Goal: Task Accomplishment & Management: Use online tool/utility

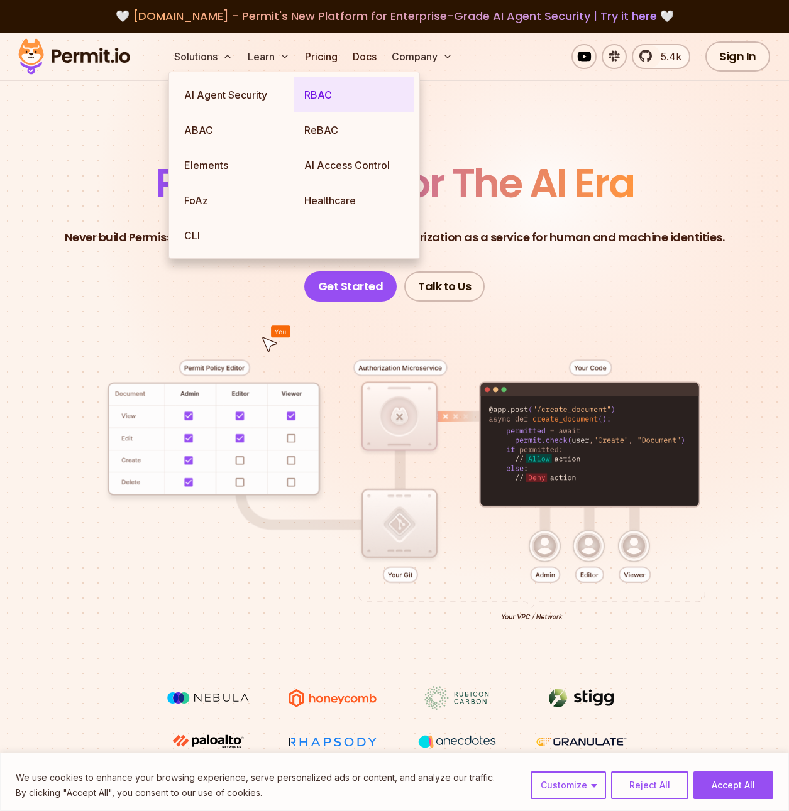
click at [332, 99] on link "RBAC" at bounding box center [354, 94] width 120 height 35
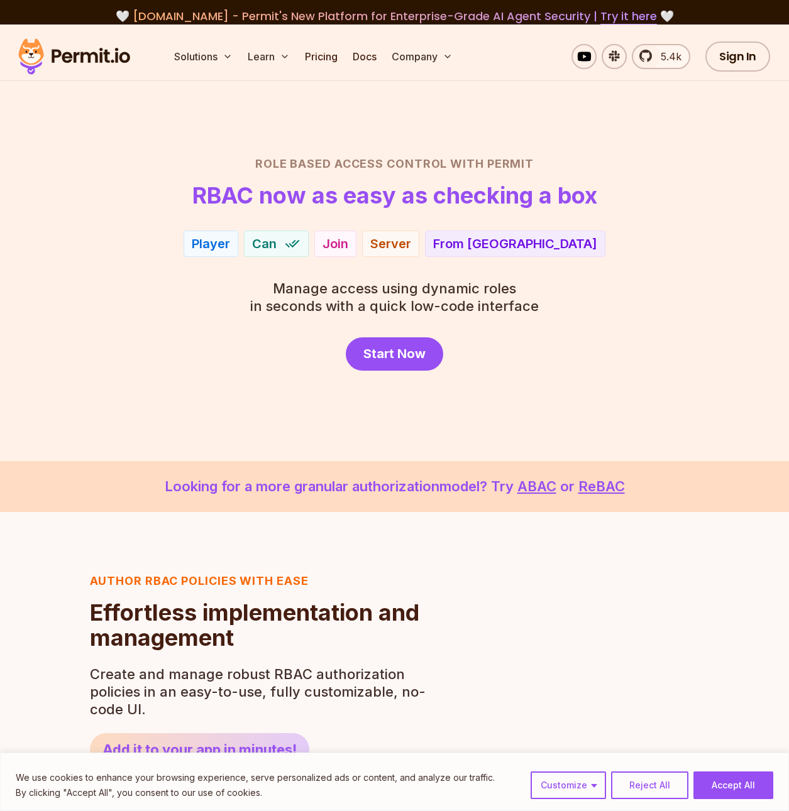
click at [625, 359] on div "Start Now" at bounding box center [394, 353] width 728 height 33
click at [664, 53] on span "5.4k" at bounding box center [667, 56] width 28 height 15
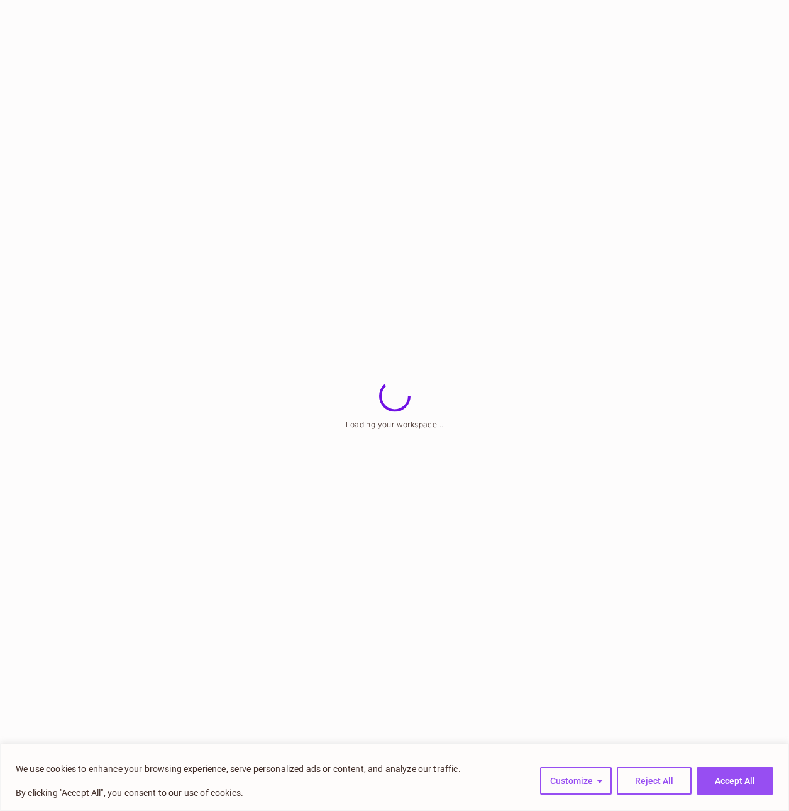
click at [742, 775] on button "Accept All" at bounding box center [734, 781] width 77 height 28
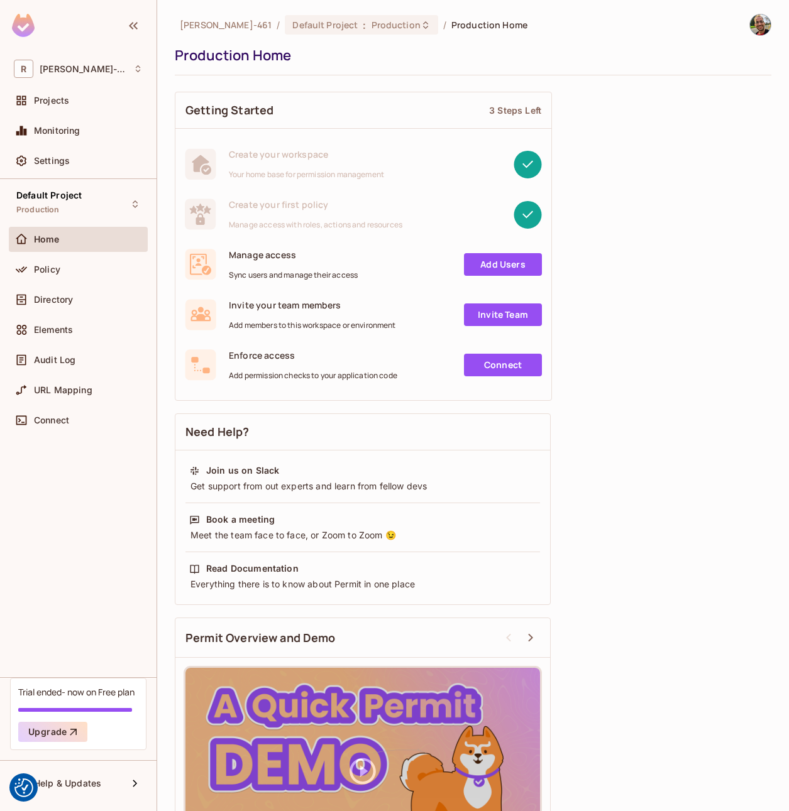
click at [518, 264] on link "Add Users" at bounding box center [503, 264] width 78 height 23
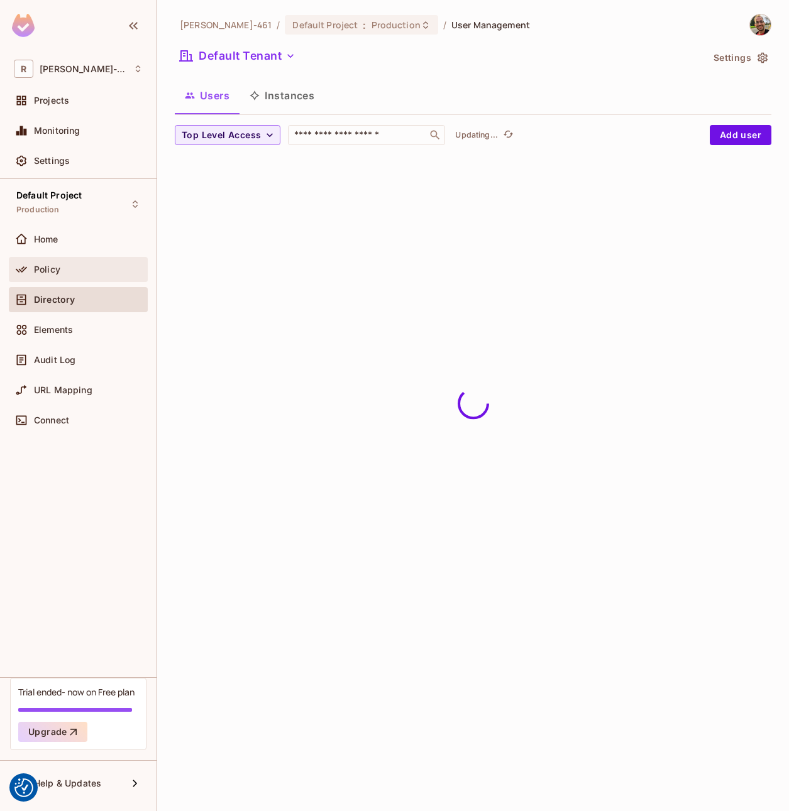
click at [96, 271] on div "Policy" at bounding box center [88, 270] width 109 height 10
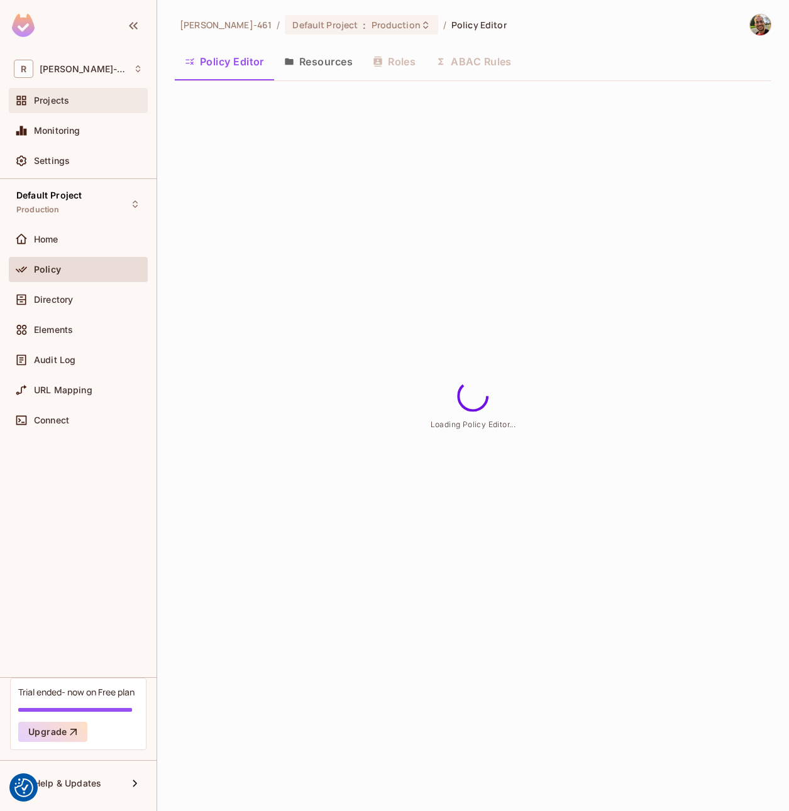
click at [89, 106] on div "Projects" at bounding box center [78, 100] width 129 height 15
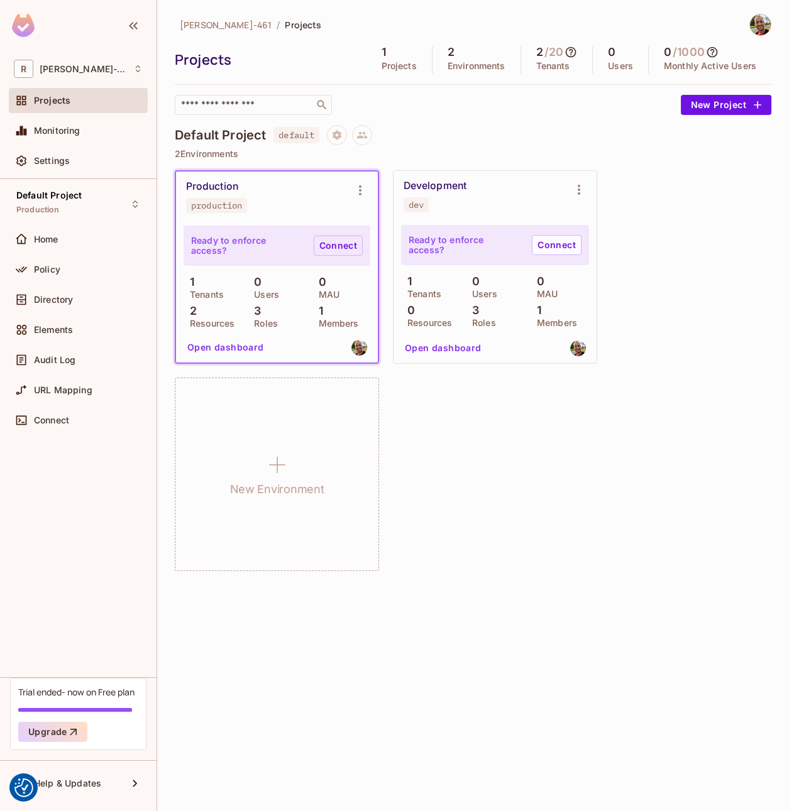
click at [337, 245] on link "Connect" at bounding box center [338, 246] width 49 height 20
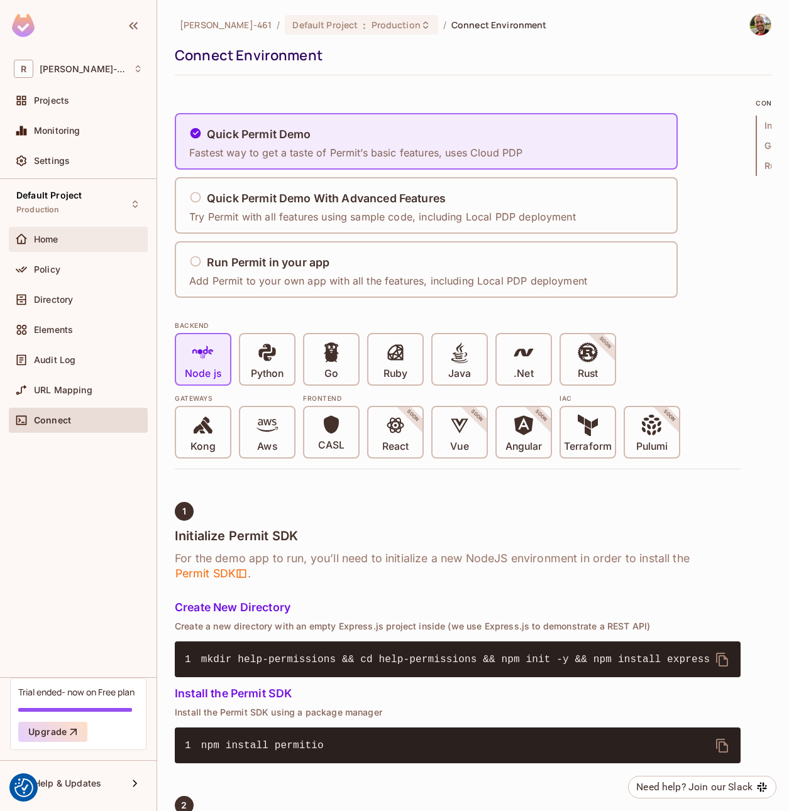
click at [56, 239] on span "Home" at bounding box center [46, 239] width 25 height 10
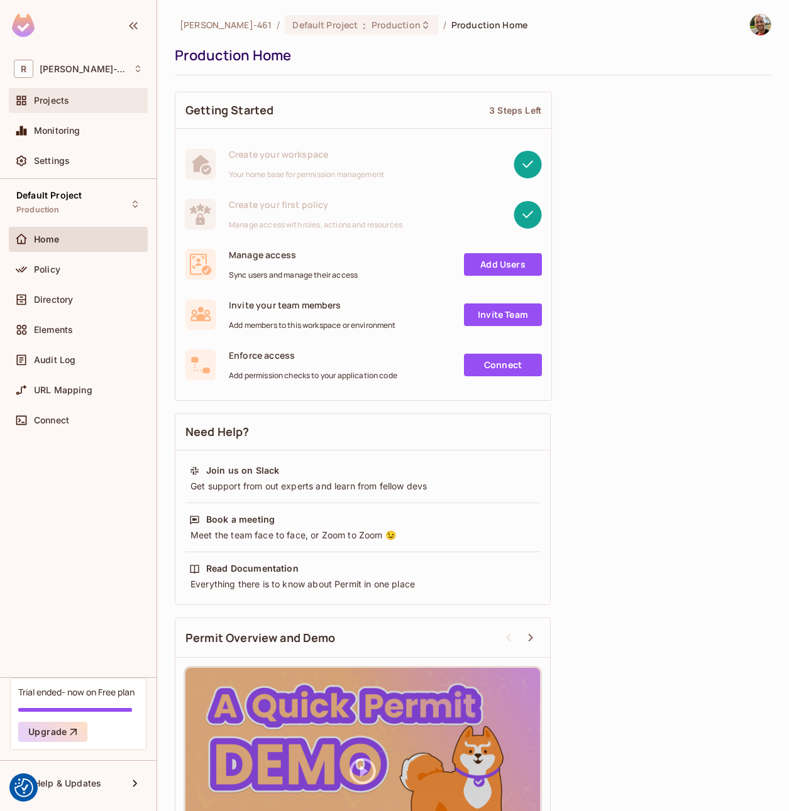
click at [87, 99] on div "Projects" at bounding box center [88, 101] width 109 height 10
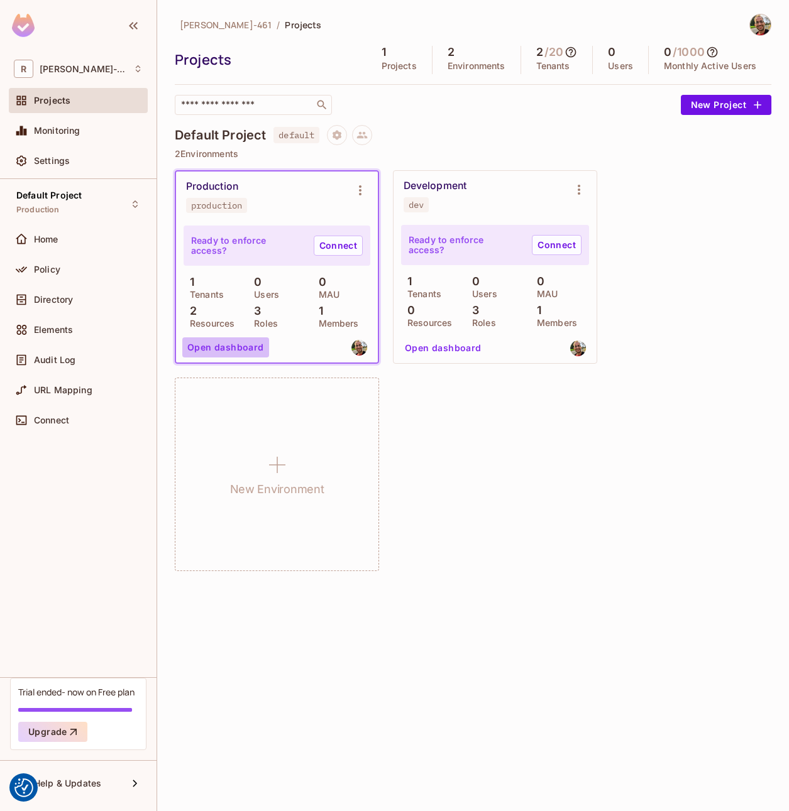
click at [235, 349] on button "Open dashboard" at bounding box center [225, 347] width 87 height 20
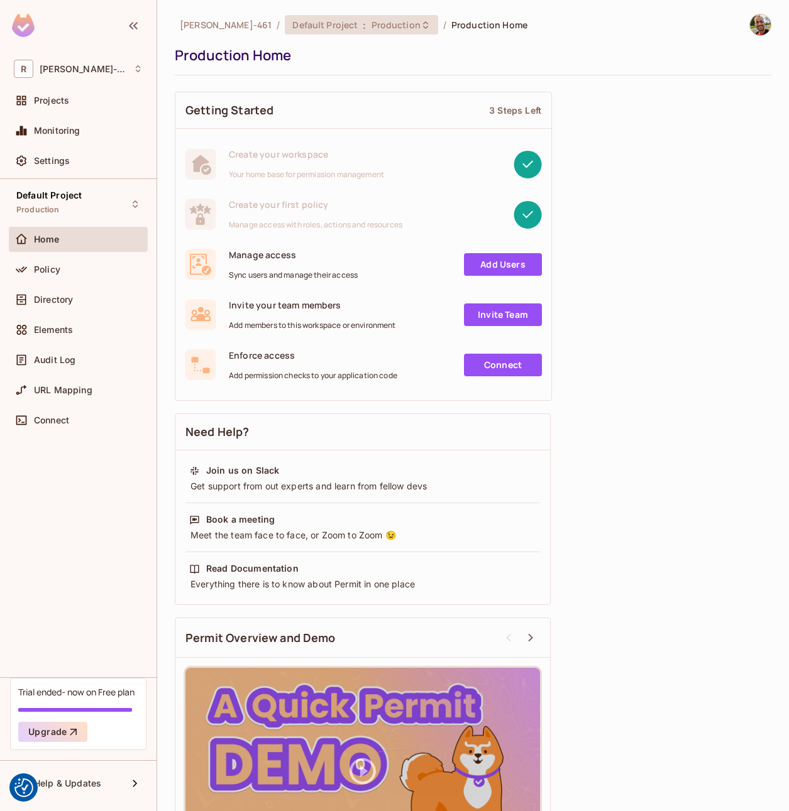
click at [371, 30] on span "Production" at bounding box center [395, 25] width 49 height 12
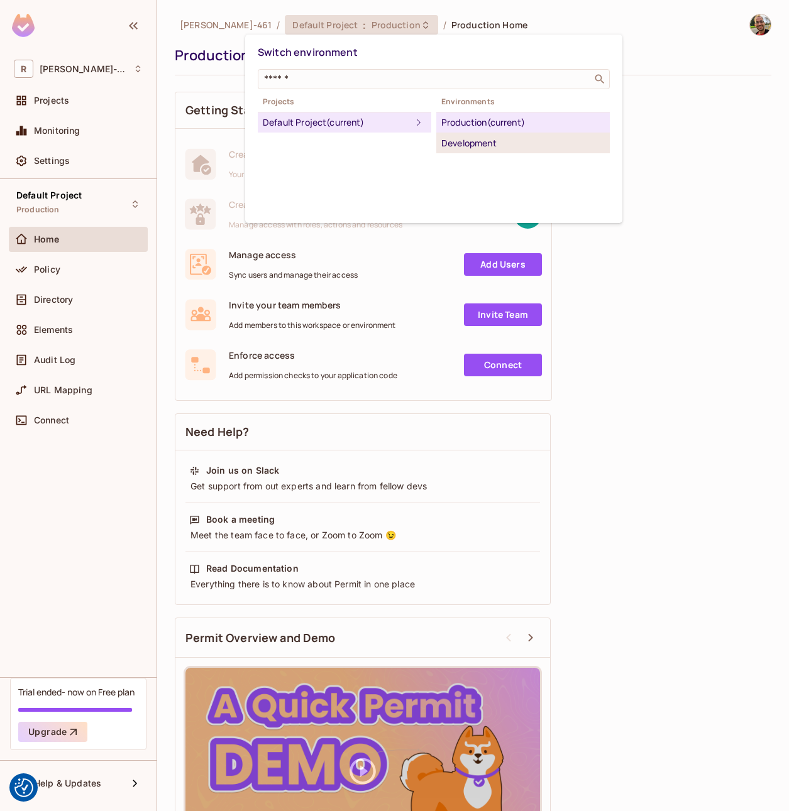
click at [477, 144] on div "Development" at bounding box center [522, 143] width 163 height 15
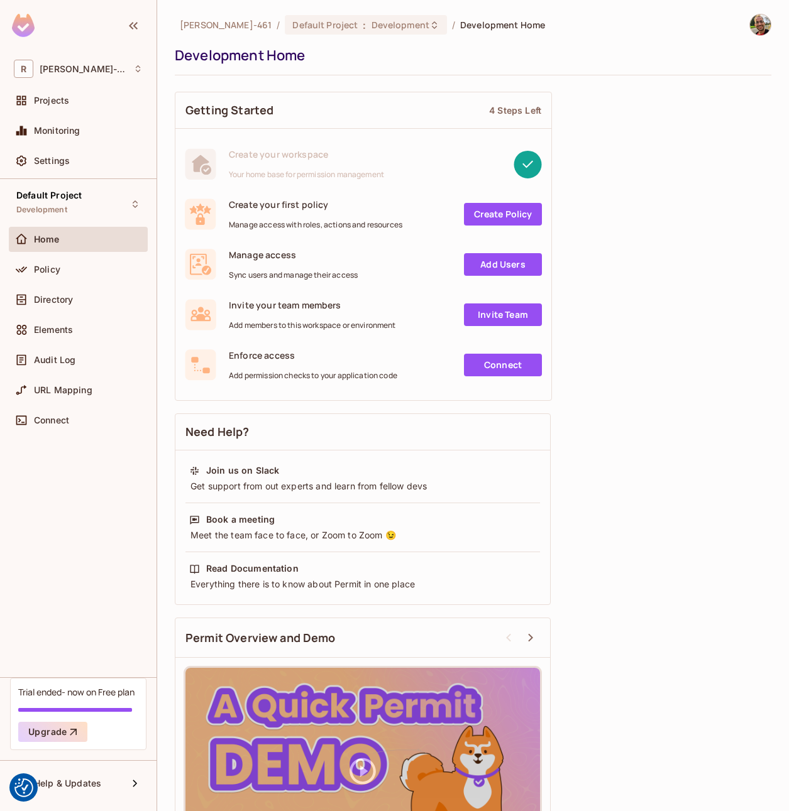
click at [500, 217] on link "Create Policy" at bounding box center [503, 214] width 78 height 23
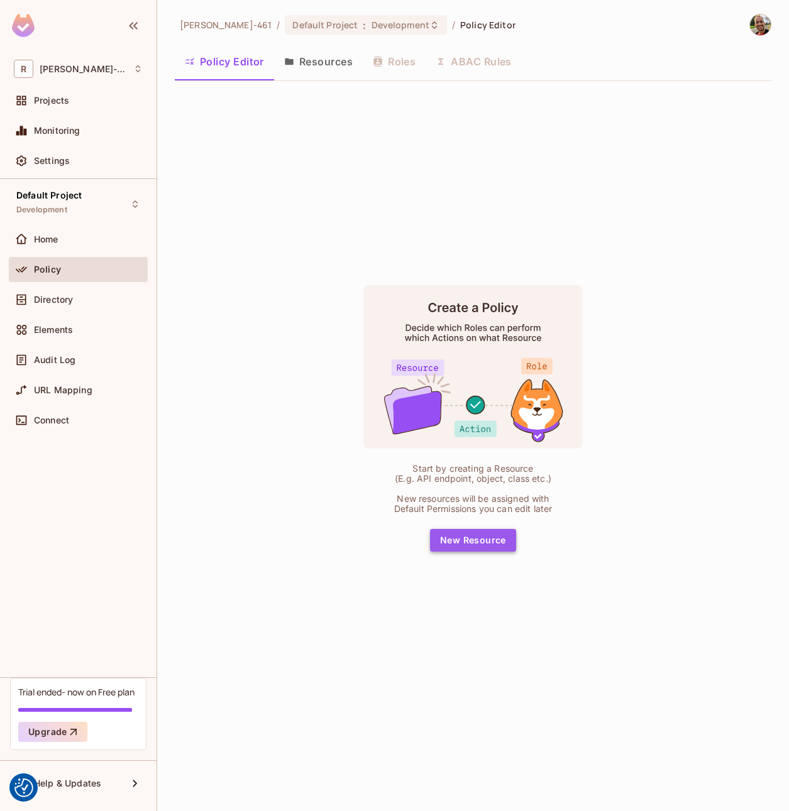
click at [496, 538] on button "New Resource" at bounding box center [473, 540] width 86 height 23
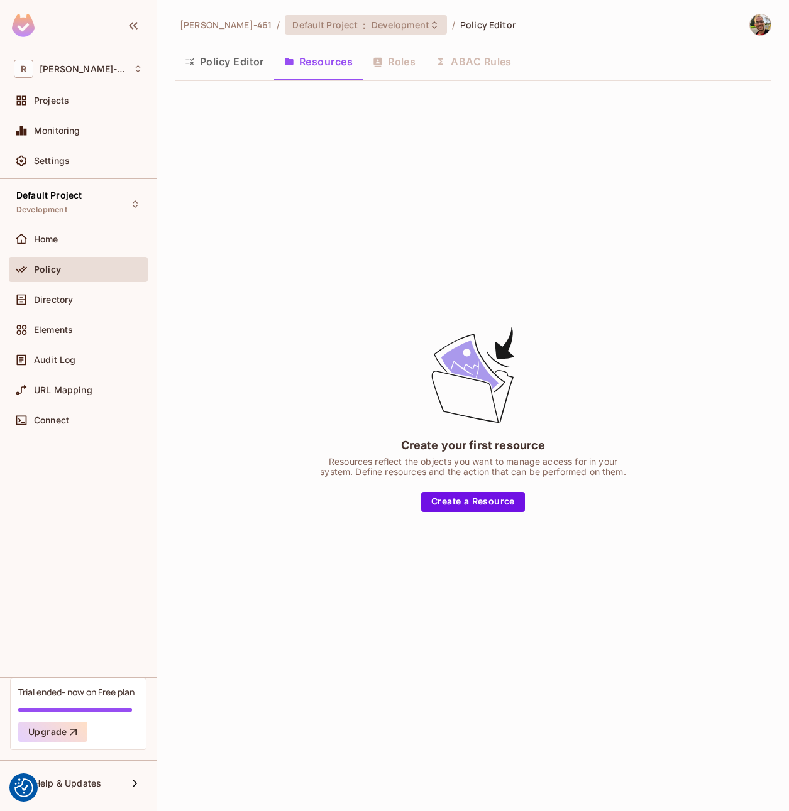
click at [371, 26] on span "Development" at bounding box center [400, 25] width 58 height 12
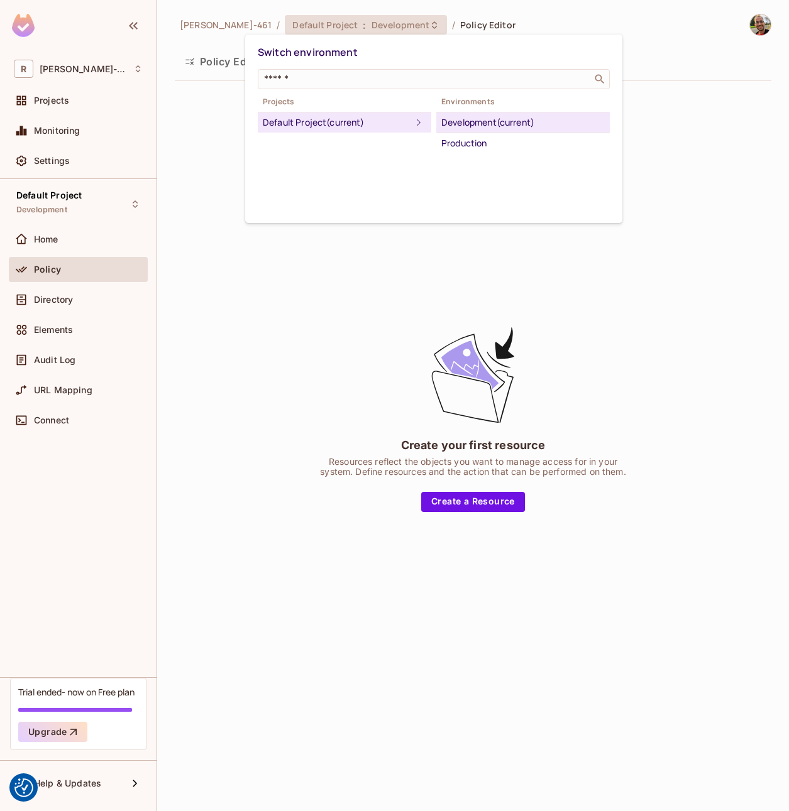
click at [206, 26] on div at bounding box center [394, 405] width 789 height 811
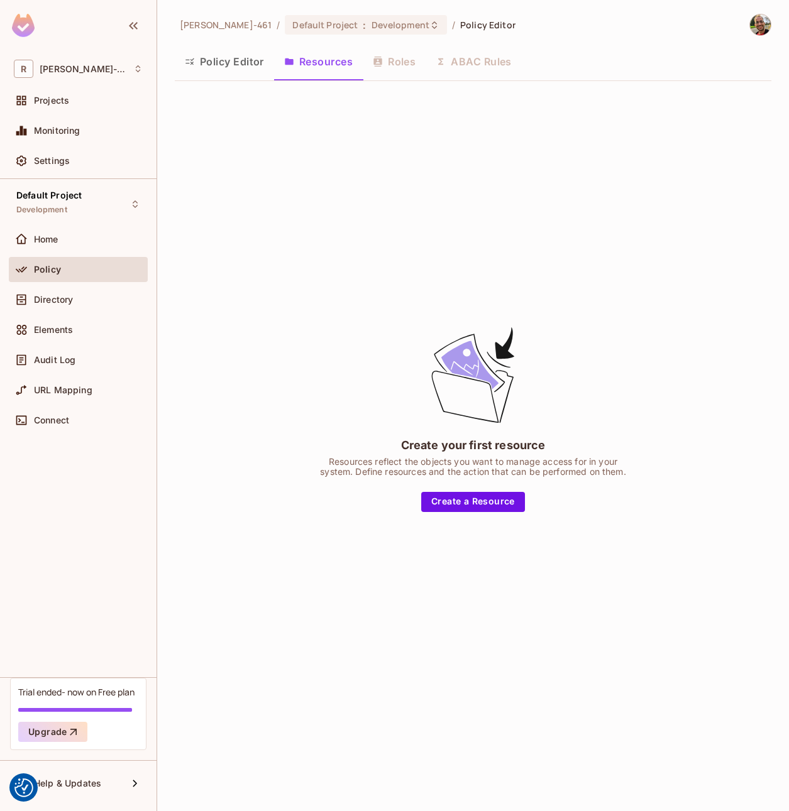
click at [53, 258] on div "Policy" at bounding box center [78, 269] width 139 height 25
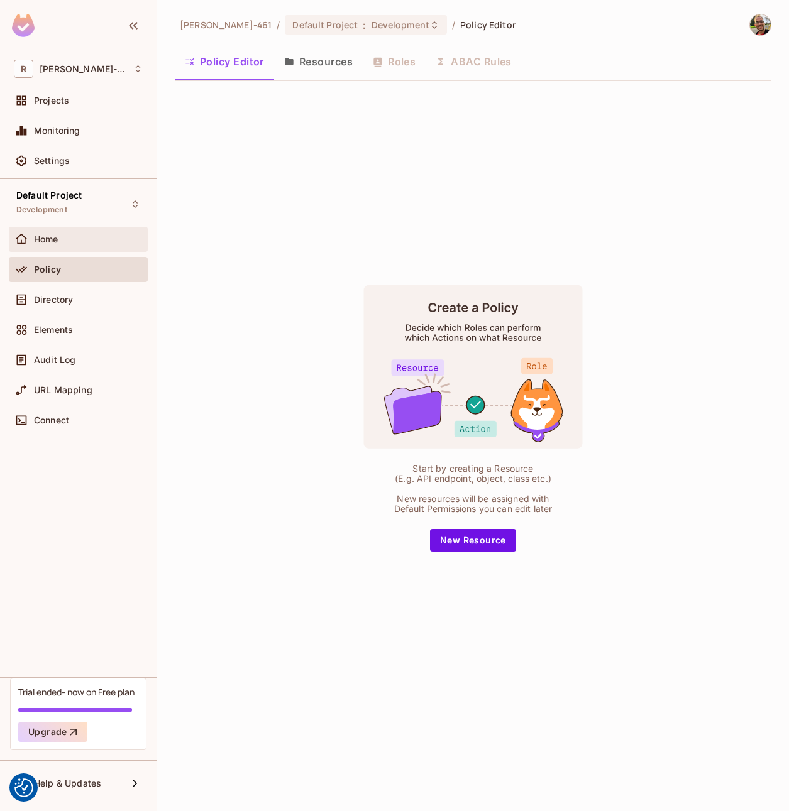
click at [72, 238] on div "Home" at bounding box center [88, 239] width 109 height 10
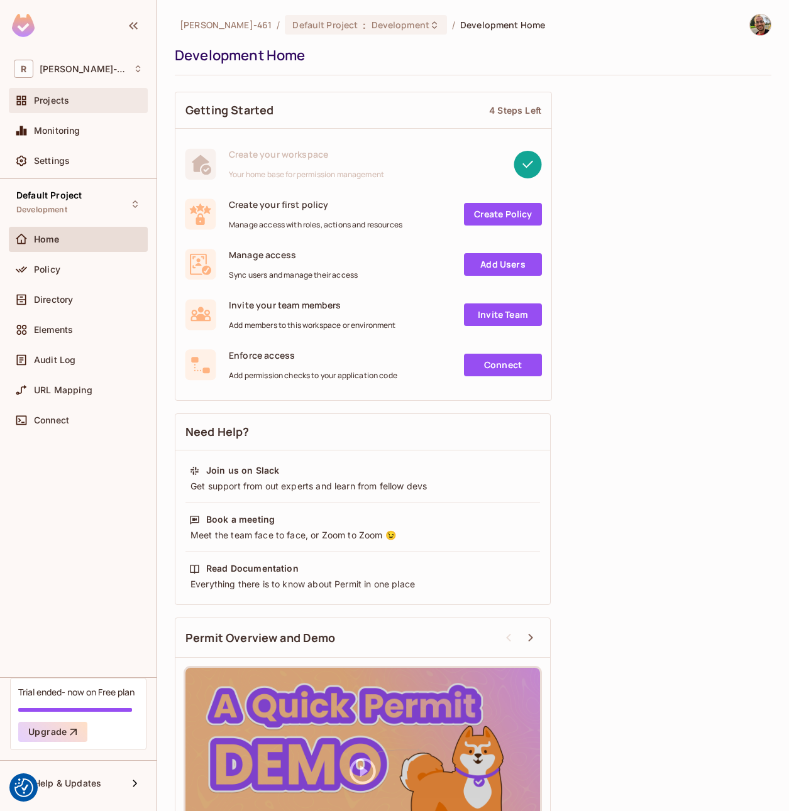
click at [77, 109] on div "Projects" at bounding box center [78, 100] width 139 height 25
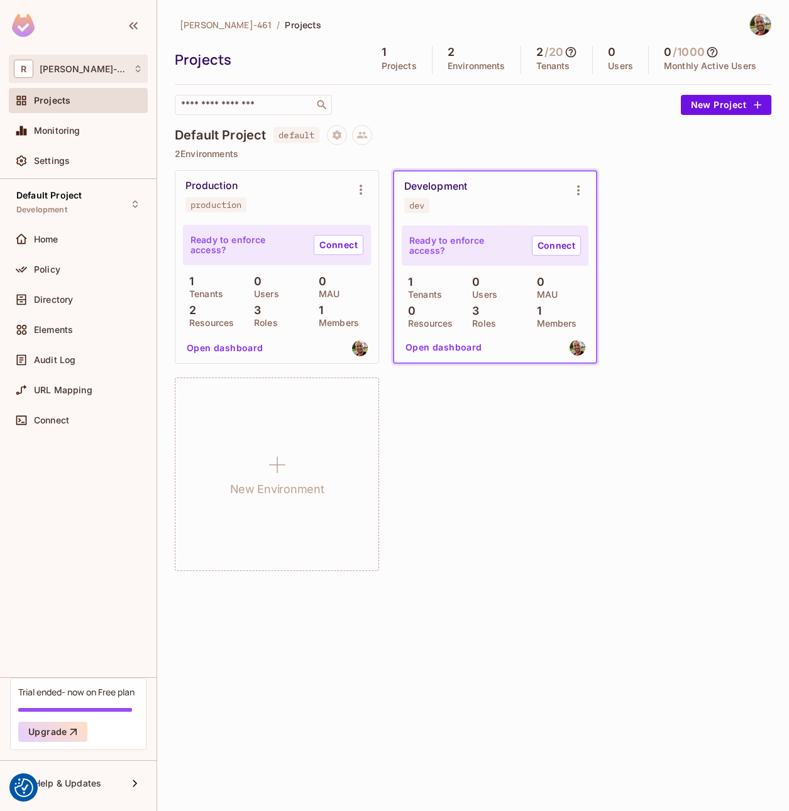
click at [139, 71] on icon at bounding box center [137, 68] width 9 height 9
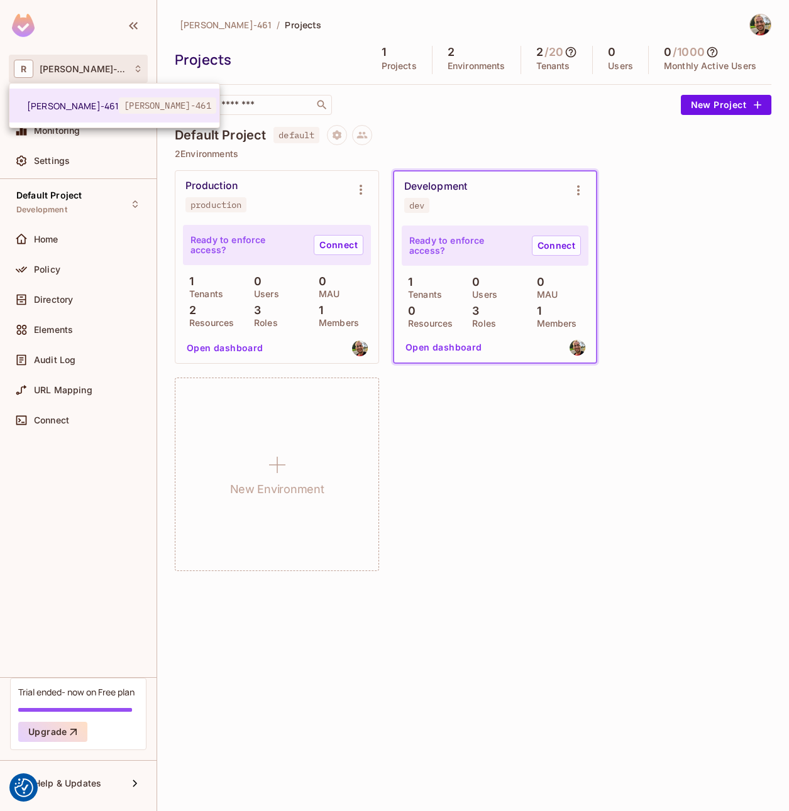
click at [570, 465] on div at bounding box center [394, 405] width 789 height 811
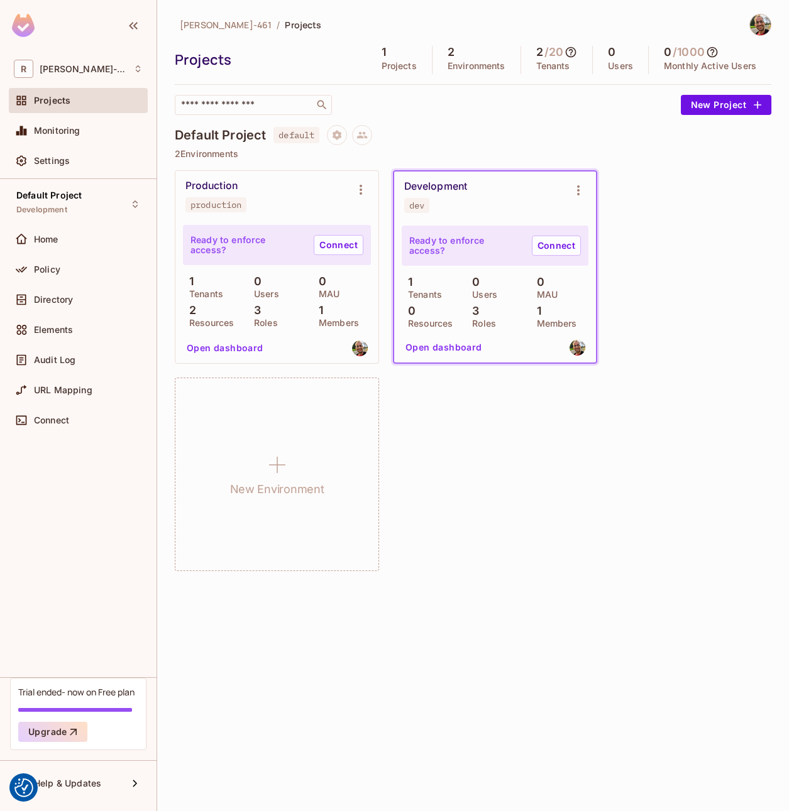
click at [309, 316] on div "1 Tenants 0 Users 0 MAU 2 Resources 3 Roles 1 Members" at bounding box center [277, 301] width 188 height 52
click at [230, 347] on button "Open dashboard" at bounding box center [225, 348] width 87 height 20
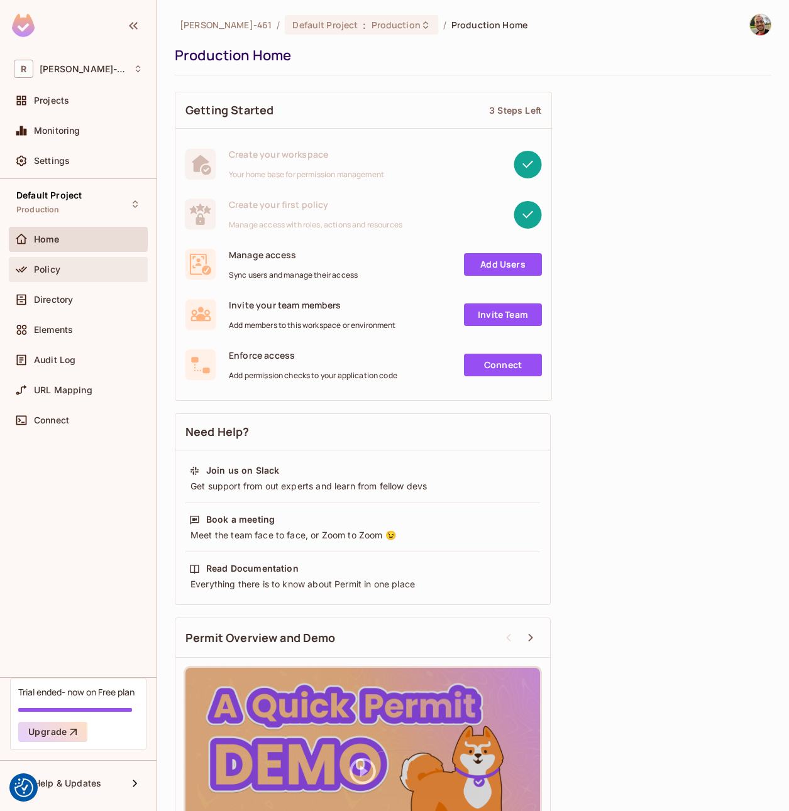
click at [47, 267] on span "Policy" at bounding box center [47, 270] width 26 height 10
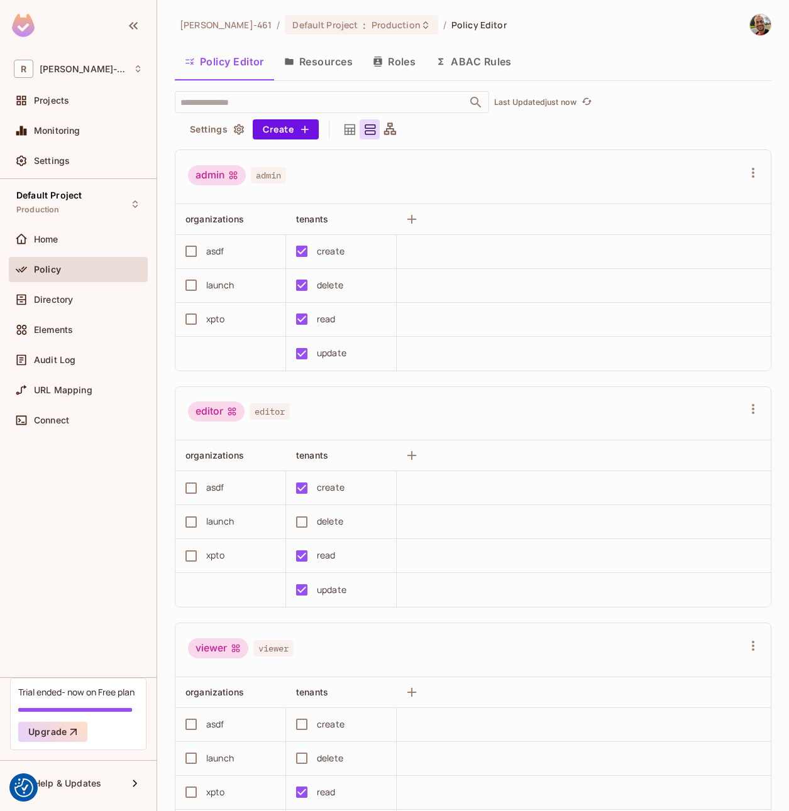
click at [383, 126] on icon at bounding box center [390, 130] width 16 height 16
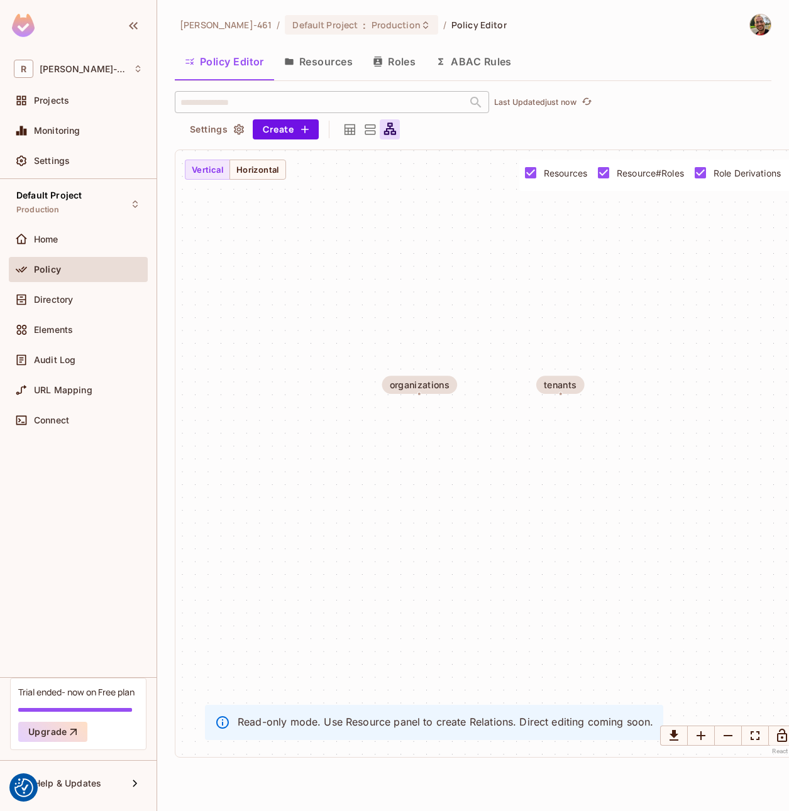
drag, startPoint x: 425, startPoint y: 457, endPoint x: 418, endPoint y: 392, distance: 65.6
click at [418, 392] on div "organizations tenants" at bounding box center [490, 453] width 630 height 607
click at [359, 124] on div at bounding box center [369, 129] width 20 height 20
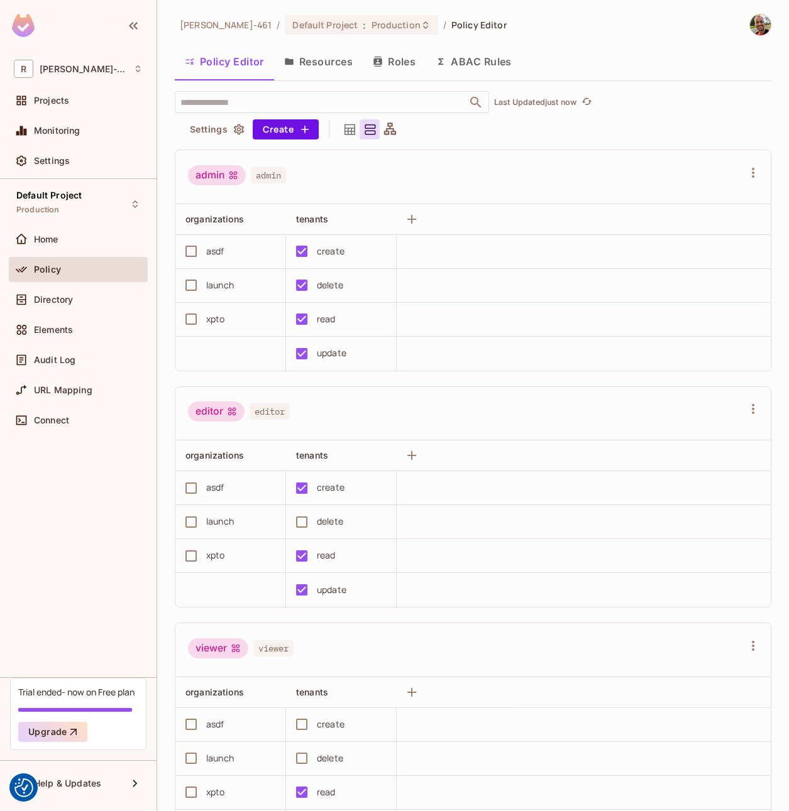
click at [339, 133] on div at bounding box center [349, 129] width 20 height 20
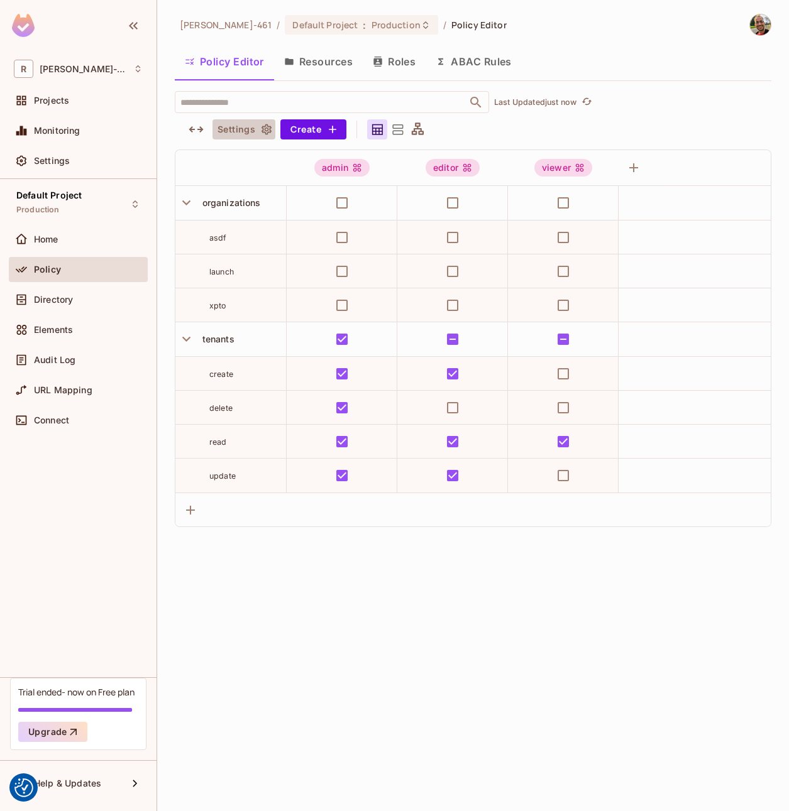
click at [249, 131] on button "Settings" at bounding box center [243, 129] width 63 height 20
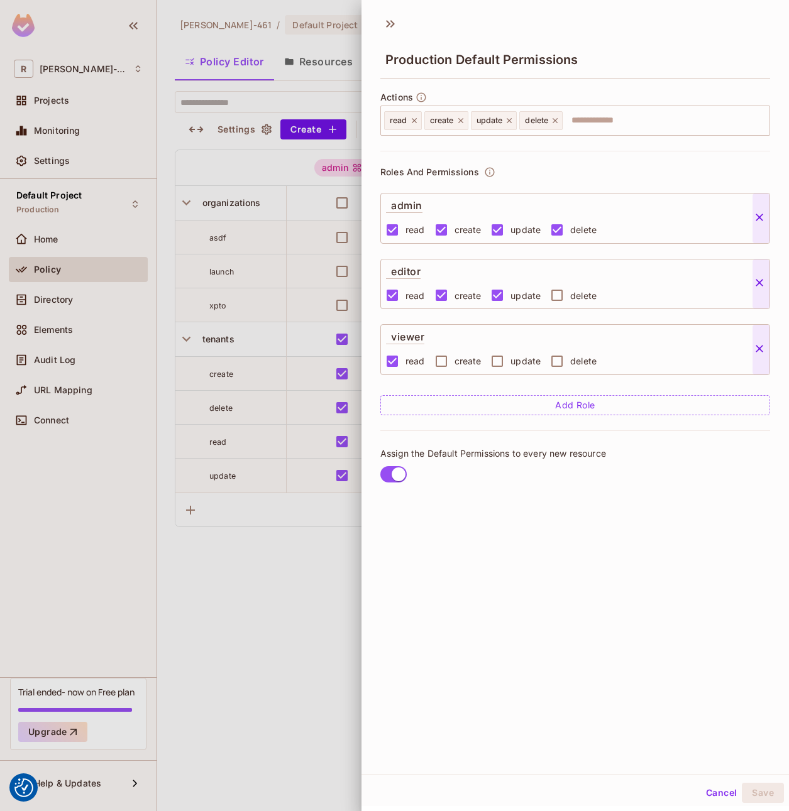
click at [272, 601] on div at bounding box center [394, 405] width 789 height 811
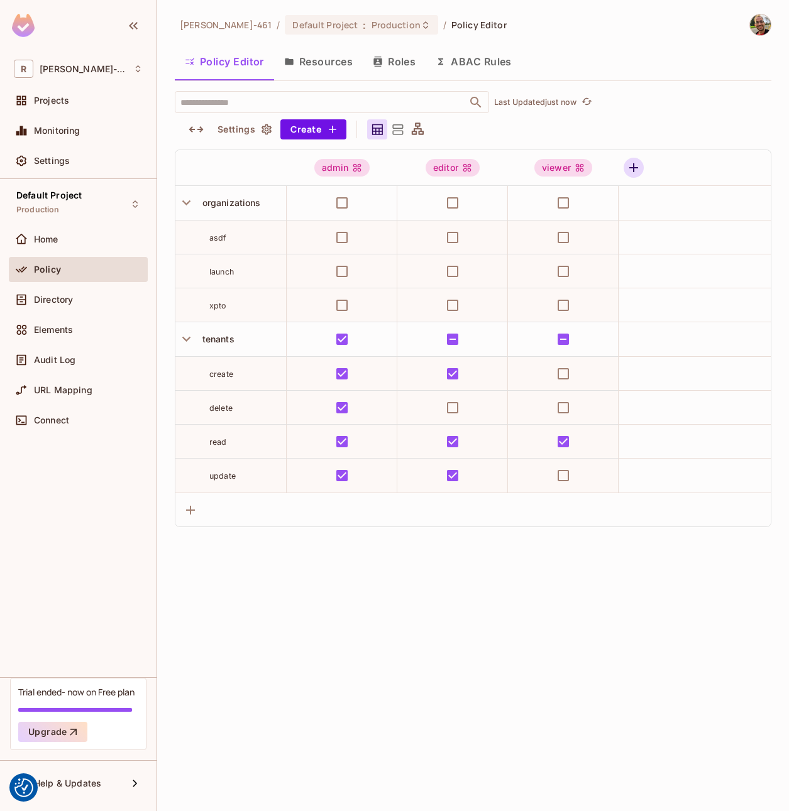
click at [633, 167] on icon "button" at bounding box center [633, 167] width 9 height 9
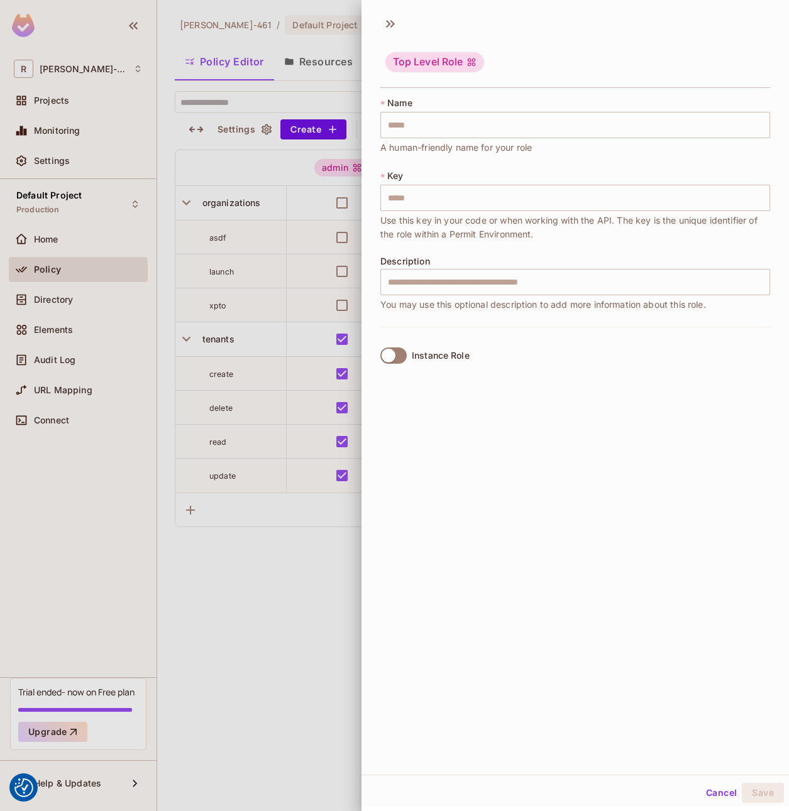
drag, startPoint x: 316, startPoint y: 602, endPoint x: 319, endPoint y: 586, distance: 16.0
click at [315, 601] on div at bounding box center [394, 405] width 789 height 811
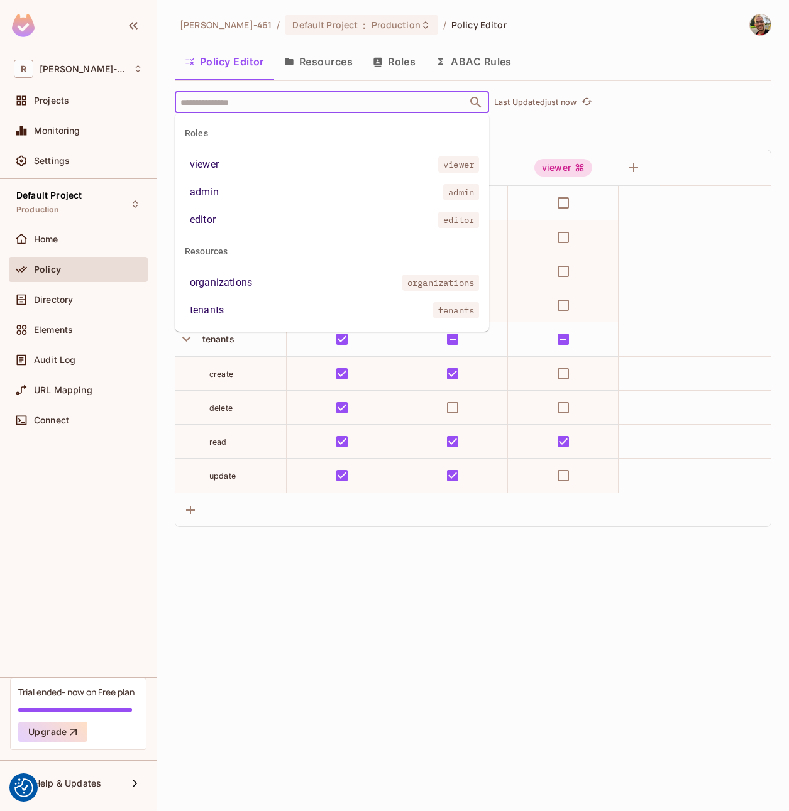
click at [224, 99] on input "text" at bounding box center [320, 102] width 287 height 22
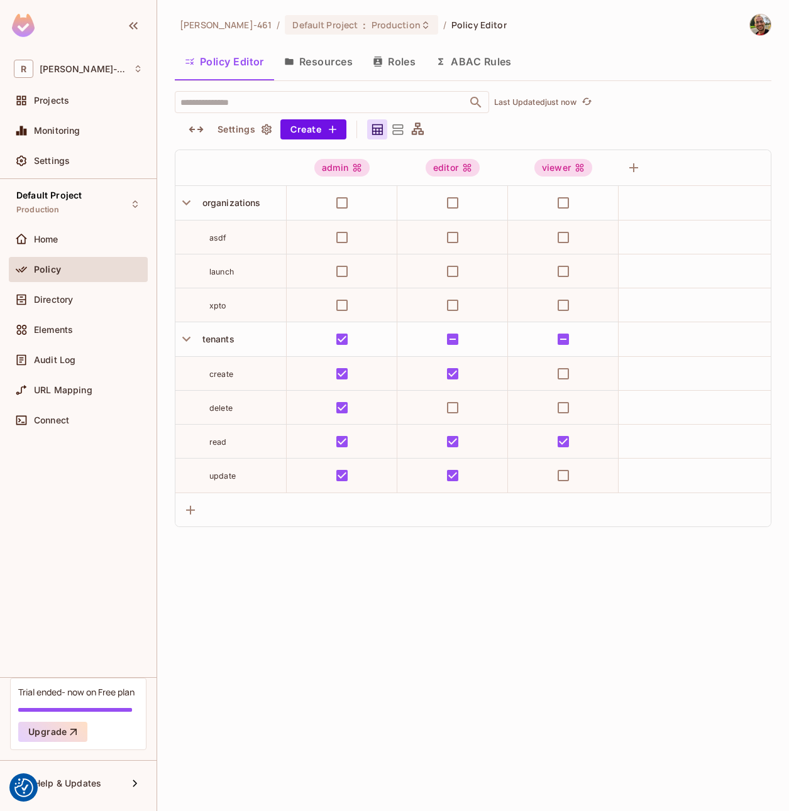
click at [371, 55] on button "Roles" at bounding box center [394, 61] width 63 height 31
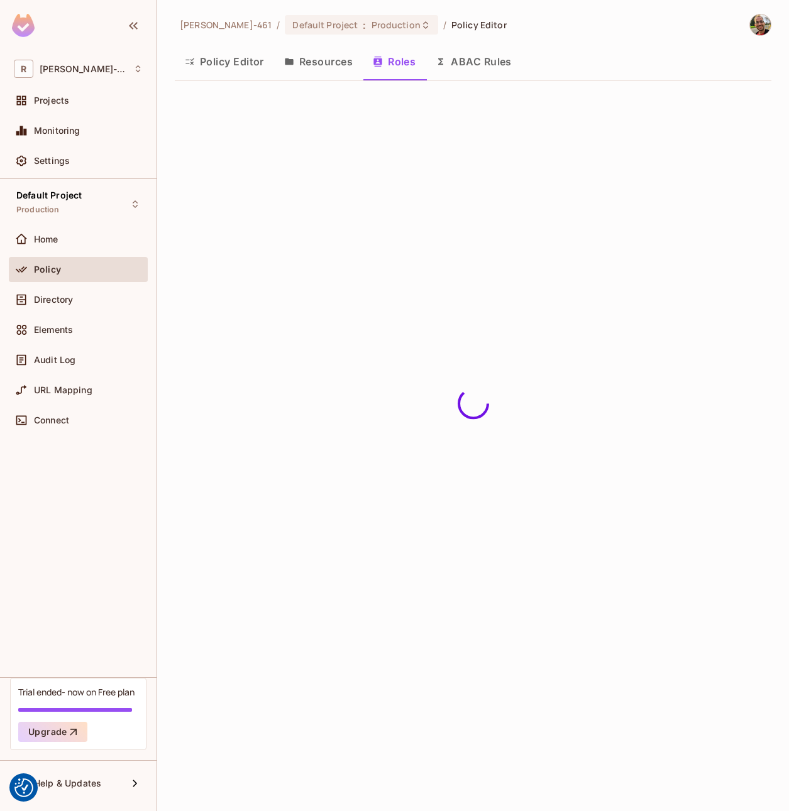
click at [322, 63] on button "Resources" at bounding box center [318, 61] width 89 height 31
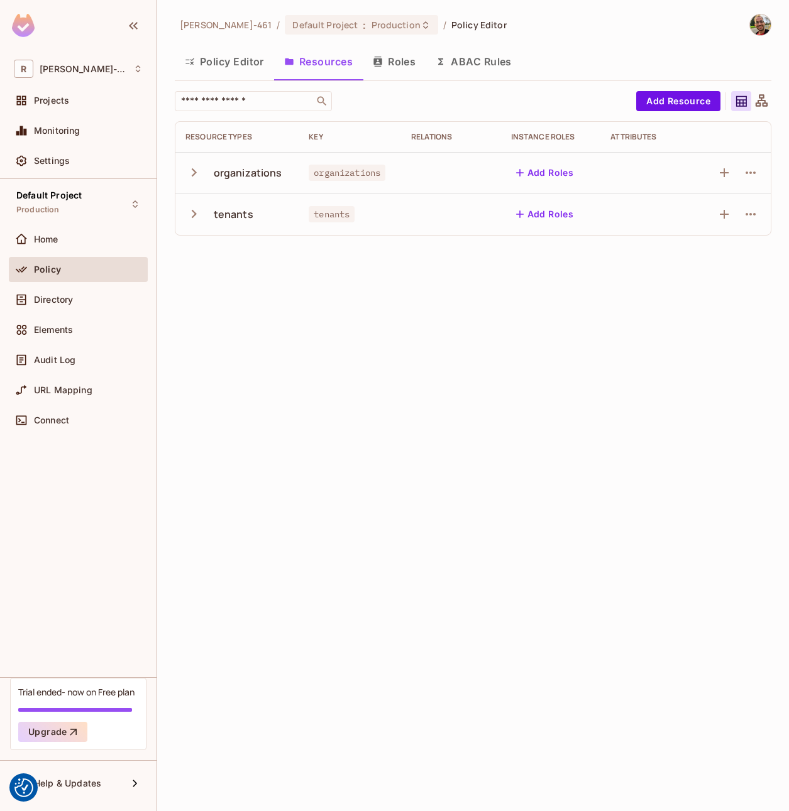
click at [545, 174] on button "Add Roles" at bounding box center [545, 173] width 68 height 20
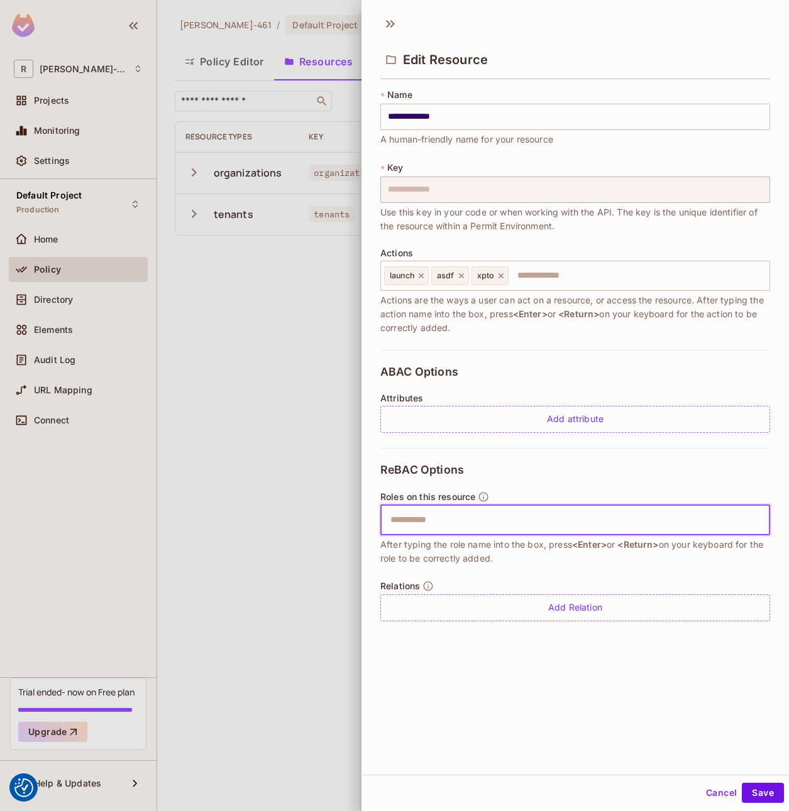
click at [445, 528] on input "text" at bounding box center [573, 520] width 381 height 25
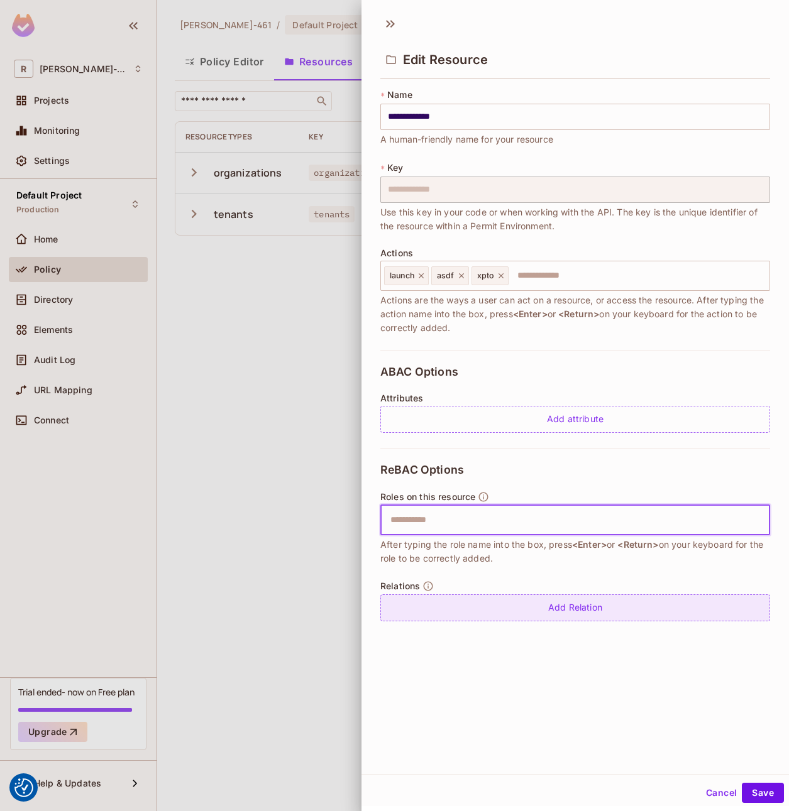
click at [551, 612] on div "Add Relation" at bounding box center [575, 607] width 390 height 27
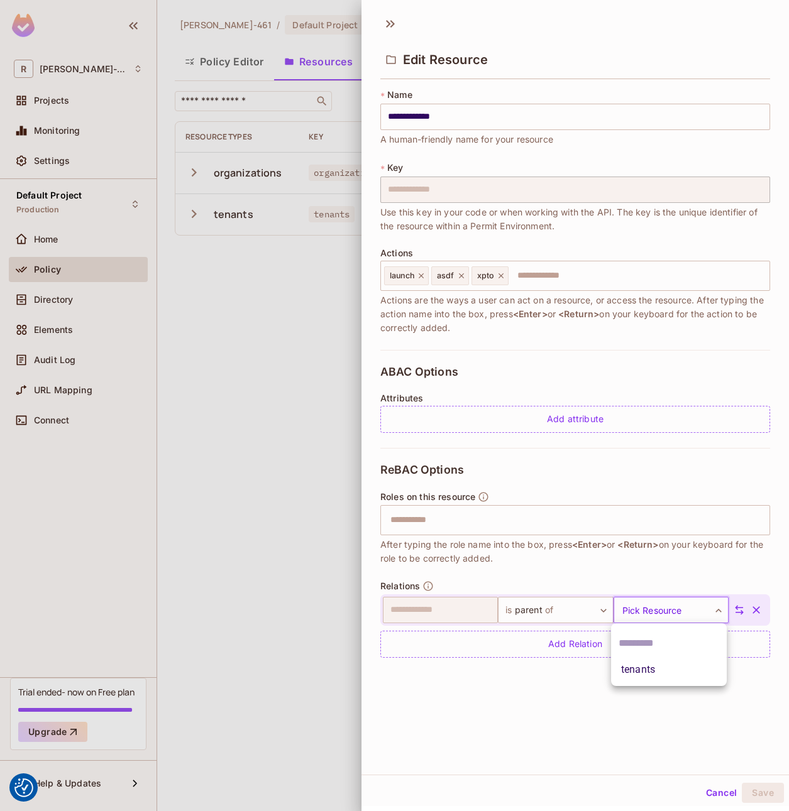
click at [650, 615] on body "We use cookies to enhance your browsing experience, serve personalized ads or c…" at bounding box center [394, 405] width 789 height 811
click at [542, 719] on div at bounding box center [394, 405] width 789 height 811
click at [545, 704] on div "**********" at bounding box center [574, 392] width 427 height 766
click at [287, 584] on div at bounding box center [394, 405] width 789 height 811
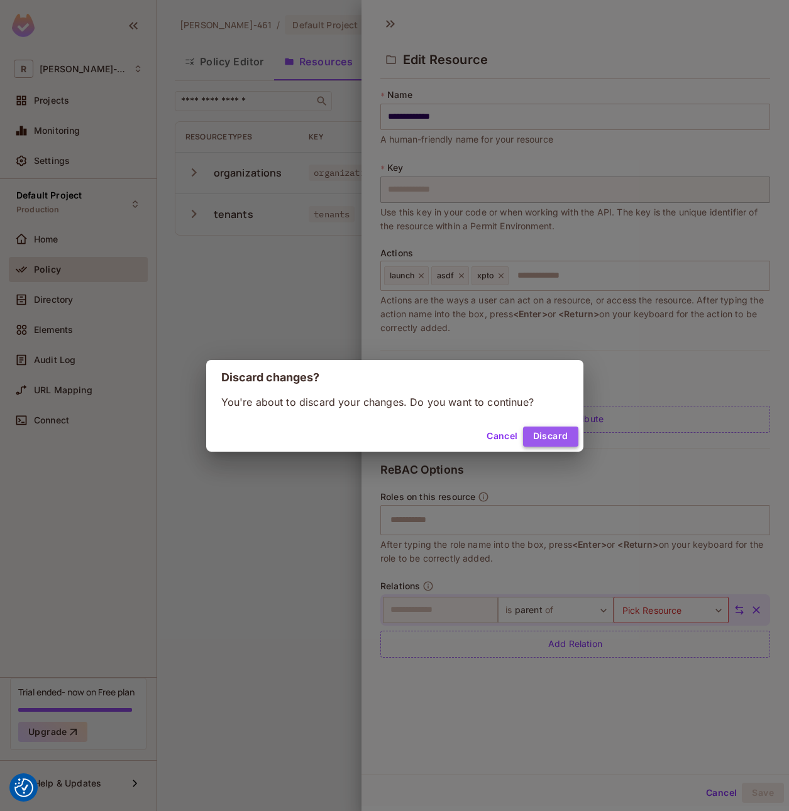
click at [536, 434] on button "Discard" at bounding box center [550, 437] width 55 height 20
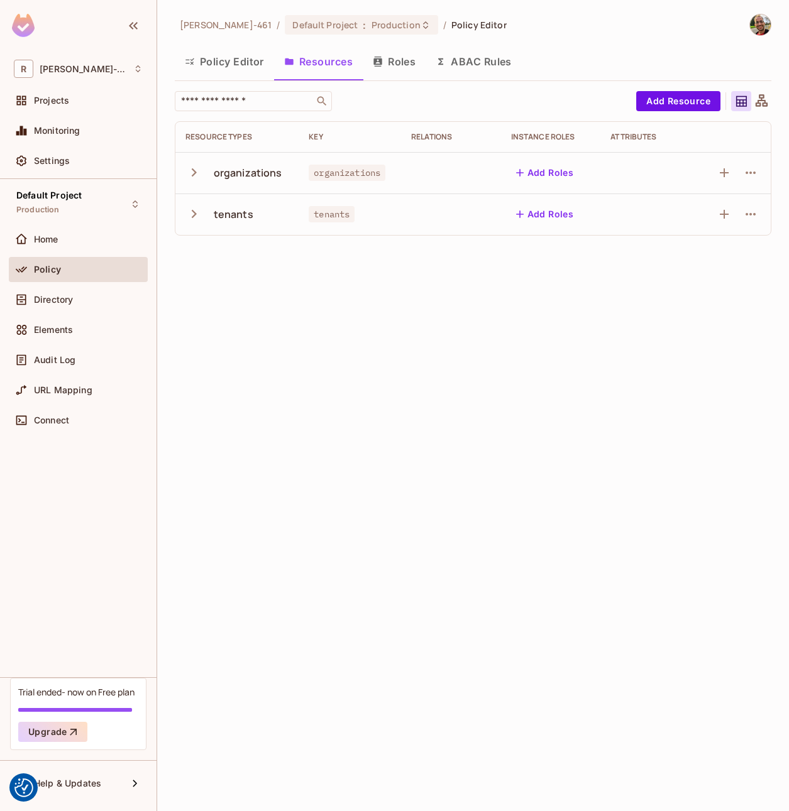
drag, startPoint x: 713, startPoint y: 266, endPoint x: 750, endPoint y: 193, distance: 81.8
click at [713, 265] on div "Rodrigo-461 / Default Project : Production / Policy Editor Policy Editor Resour…" at bounding box center [472, 405] width 631 height 811
click at [746, 224] on div at bounding box center [750, 214] width 20 height 20
click at [723, 217] on icon "button" at bounding box center [723, 214] width 9 height 9
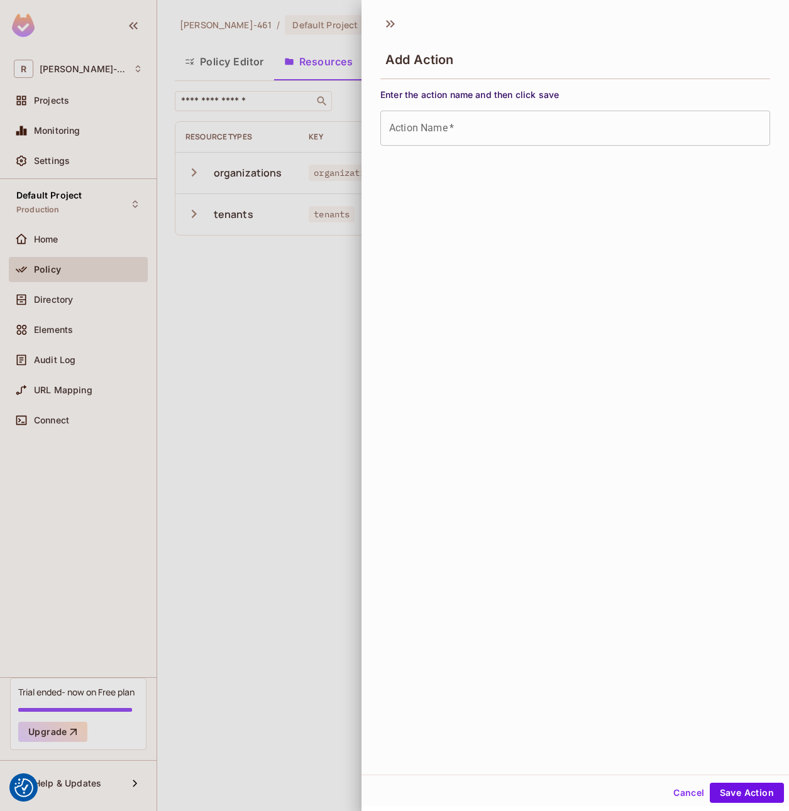
click at [263, 350] on div at bounding box center [394, 405] width 789 height 811
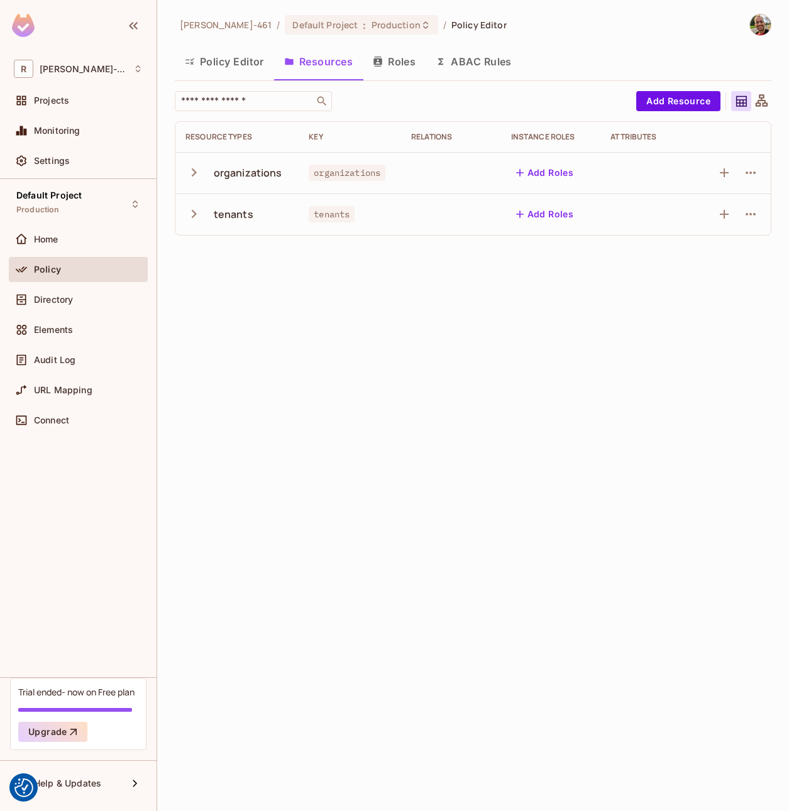
click at [525, 173] on icon "button" at bounding box center [519, 173] width 13 height 13
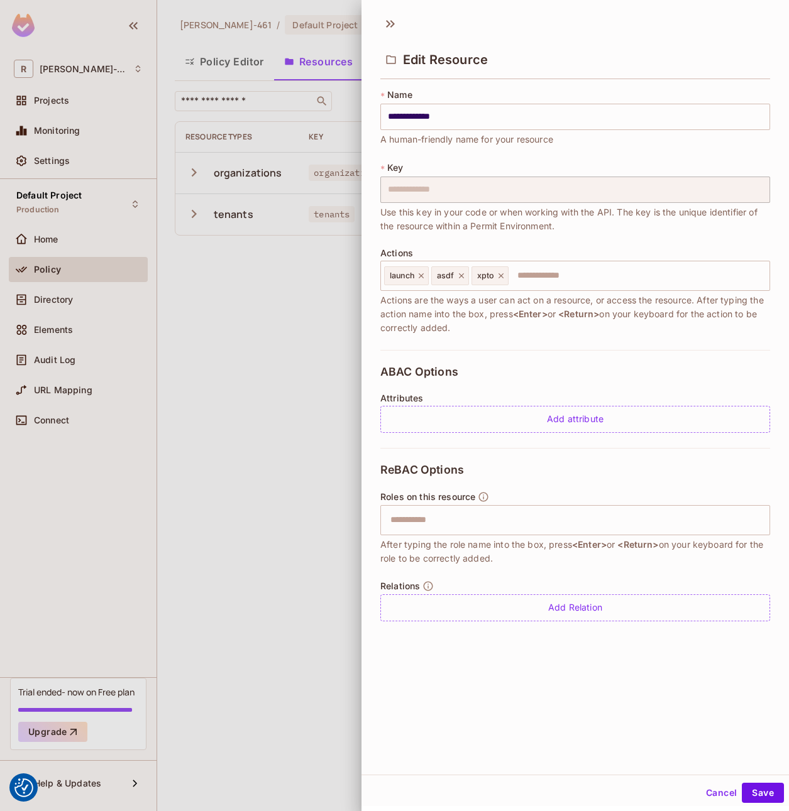
drag, startPoint x: 336, startPoint y: 341, endPoint x: 491, endPoint y: 344, distance: 155.2
click at [491, 344] on div "**********" at bounding box center [394, 405] width 789 height 811
click at [292, 349] on div at bounding box center [394, 405] width 789 height 811
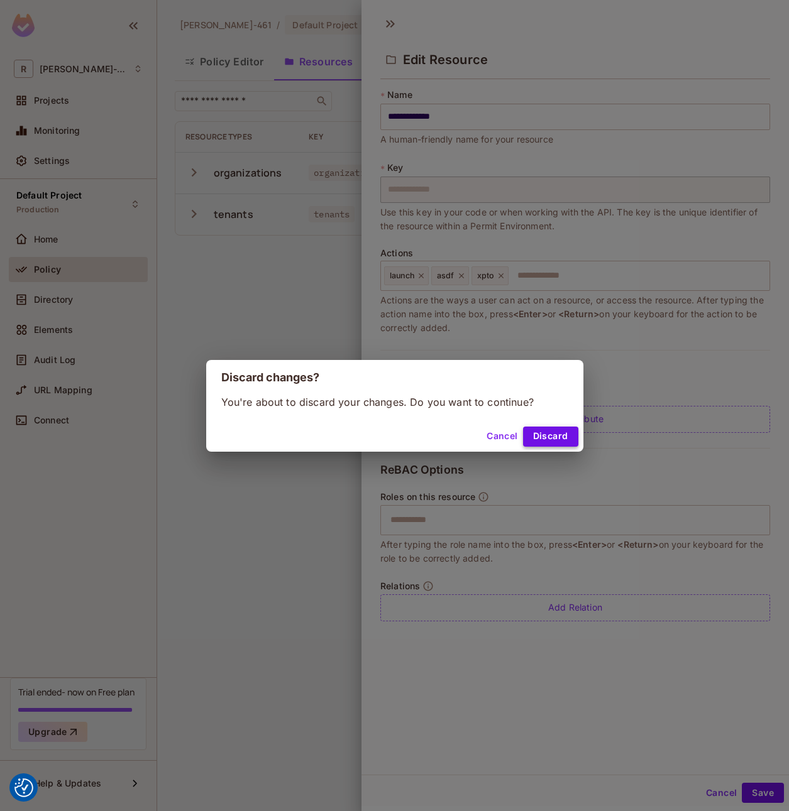
click at [574, 440] on button "Discard" at bounding box center [550, 437] width 55 height 20
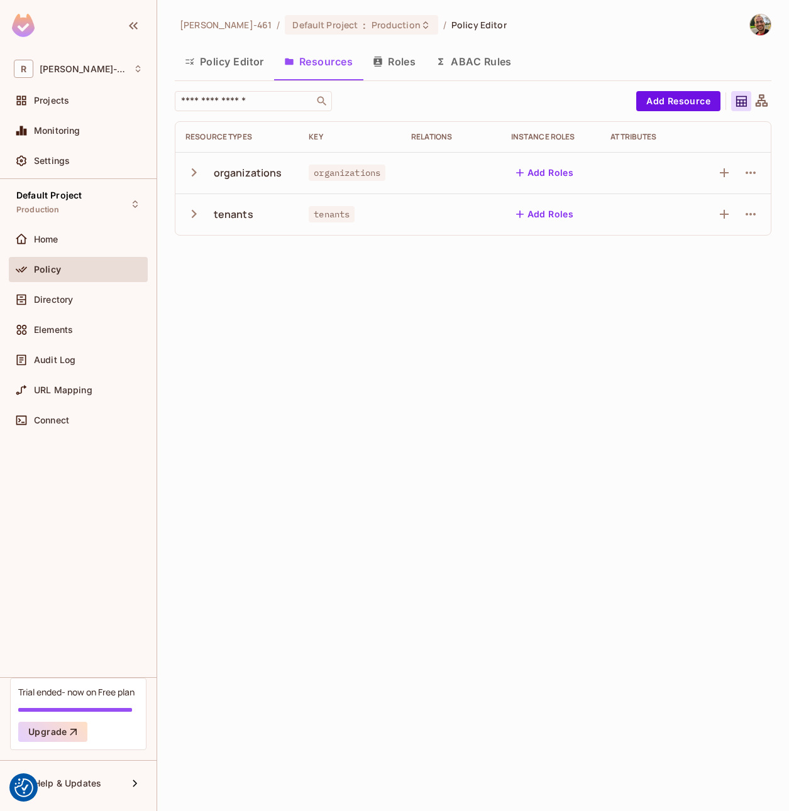
click at [192, 173] on icon "button" at bounding box center [193, 172] width 17 height 17
click at [752, 215] on icon "button" at bounding box center [750, 214] width 15 height 15
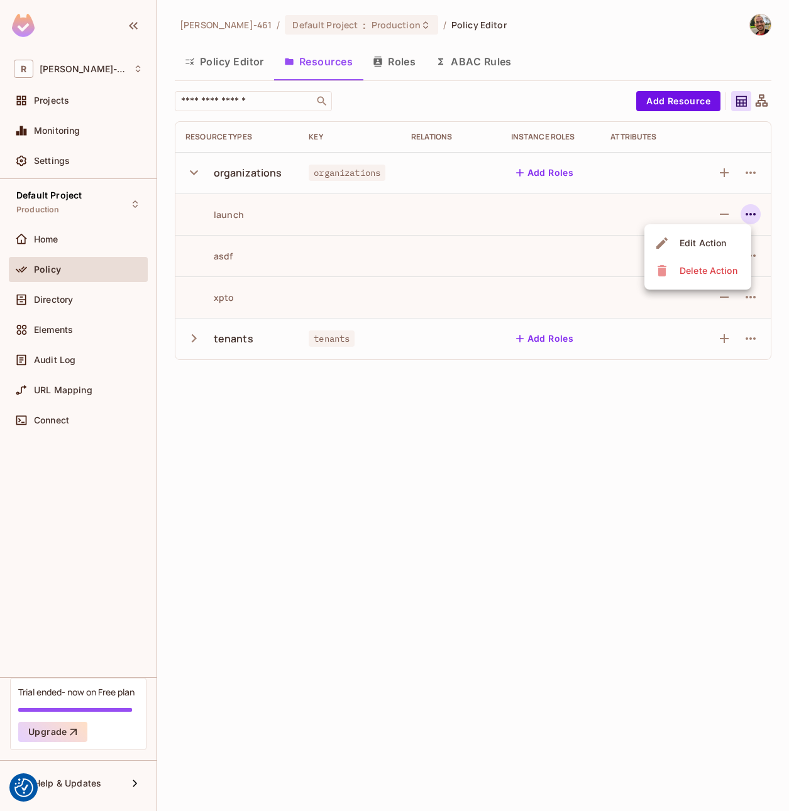
click at [718, 252] on span "Edit Action" at bounding box center [702, 243] width 54 height 20
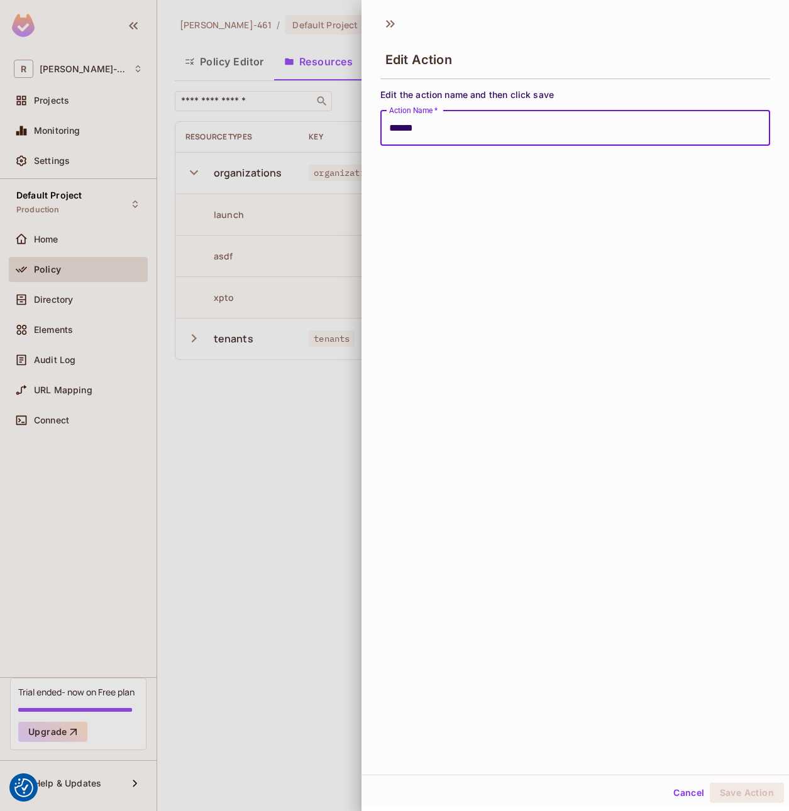
click at [167, 508] on div at bounding box center [394, 405] width 789 height 811
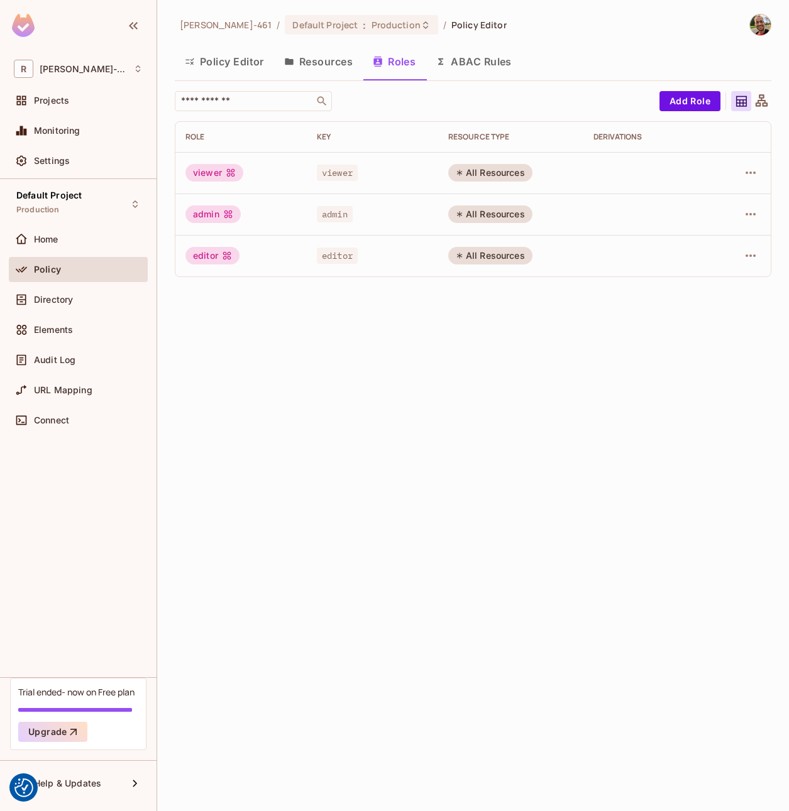
click at [227, 175] on icon at bounding box center [231, 173] width 8 height 8
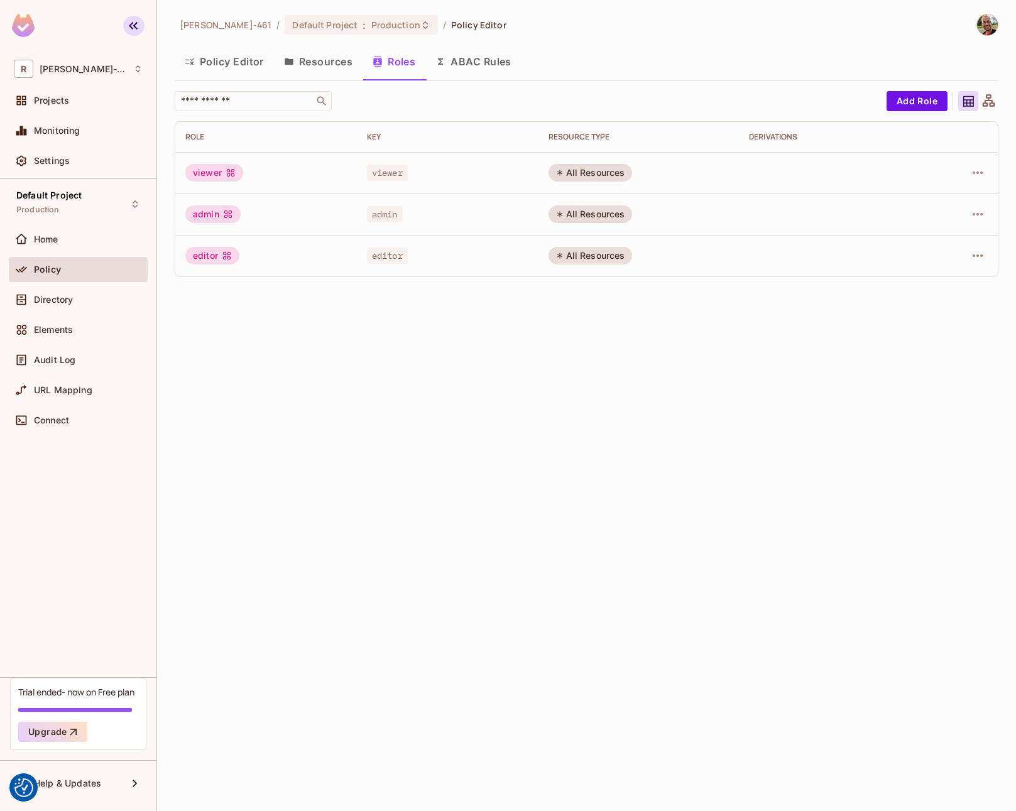
click at [131, 21] on icon "button" at bounding box center [133, 25] width 15 height 15
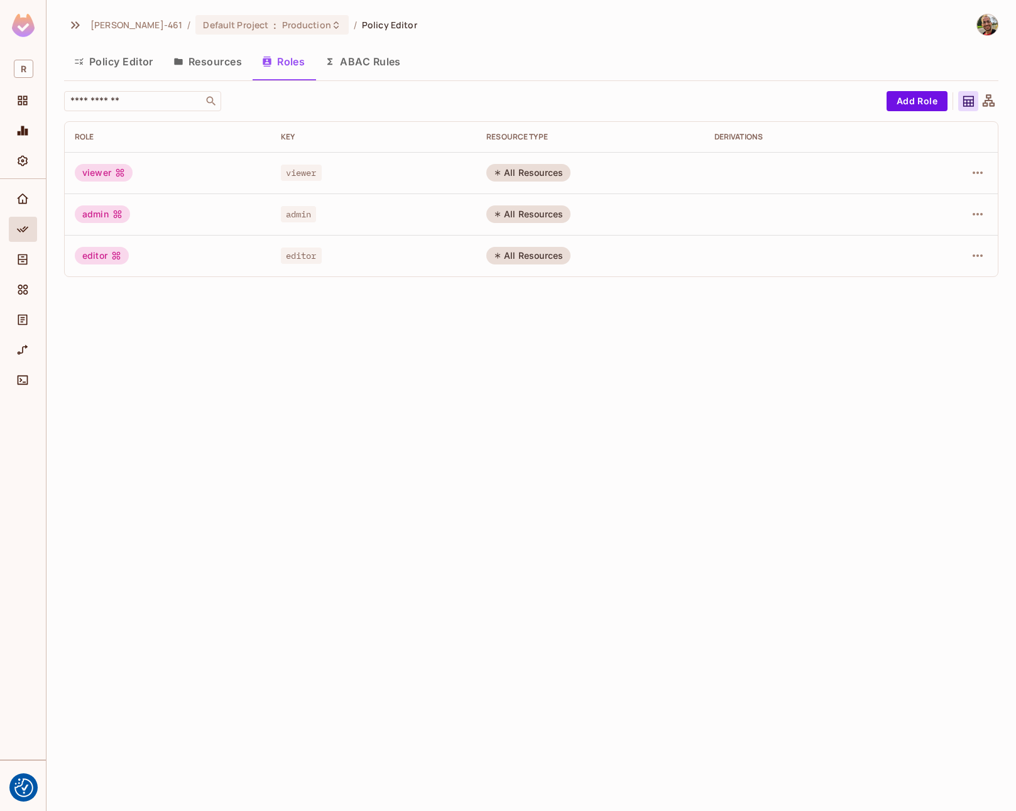
click at [30, 30] on img at bounding box center [23, 25] width 23 height 23
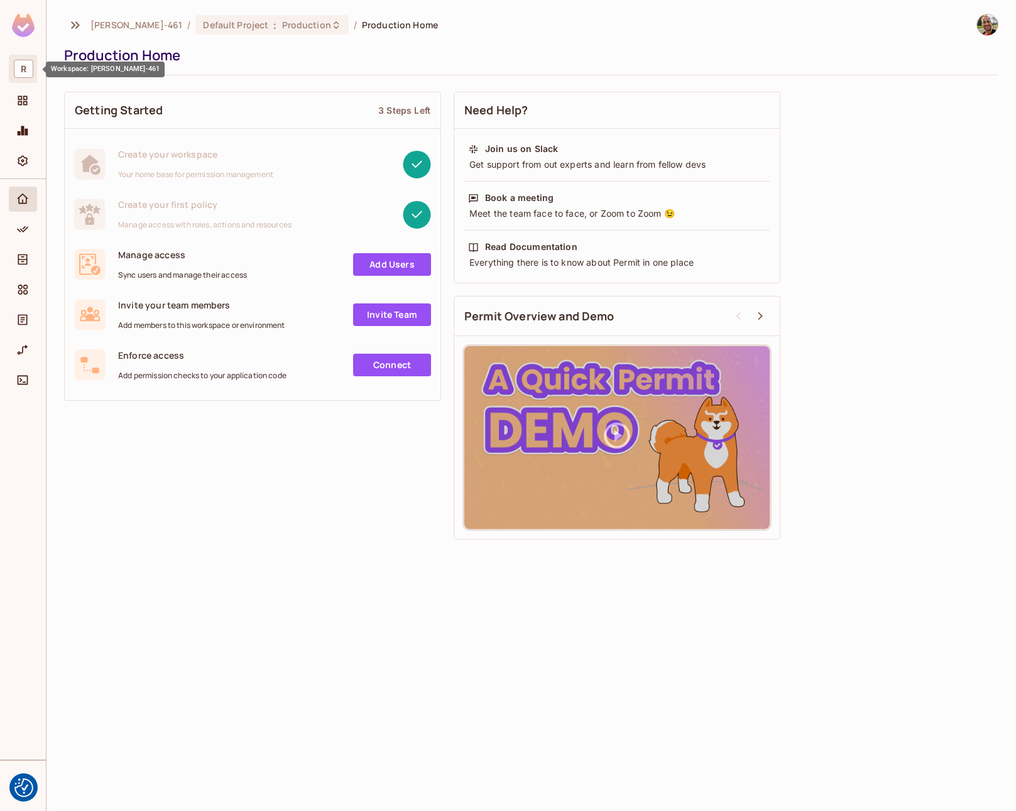
click at [25, 58] on div "R" at bounding box center [23, 69] width 28 height 28
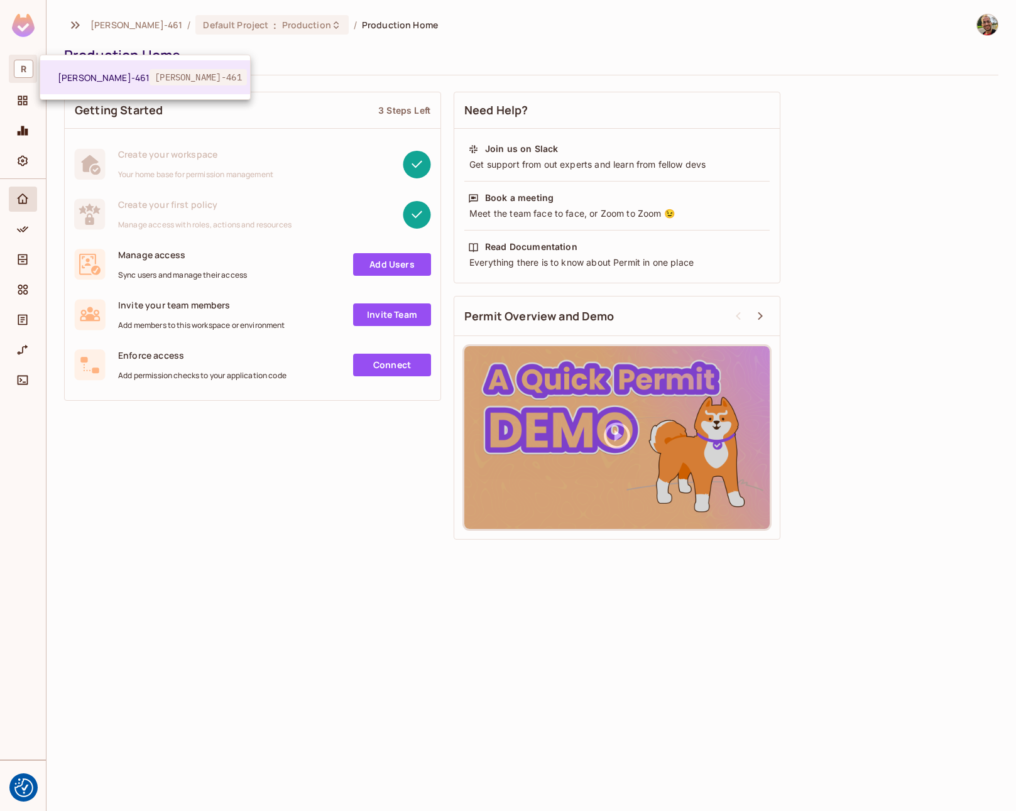
click at [253, 477] on div at bounding box center [508, 405] width 1016 height 811
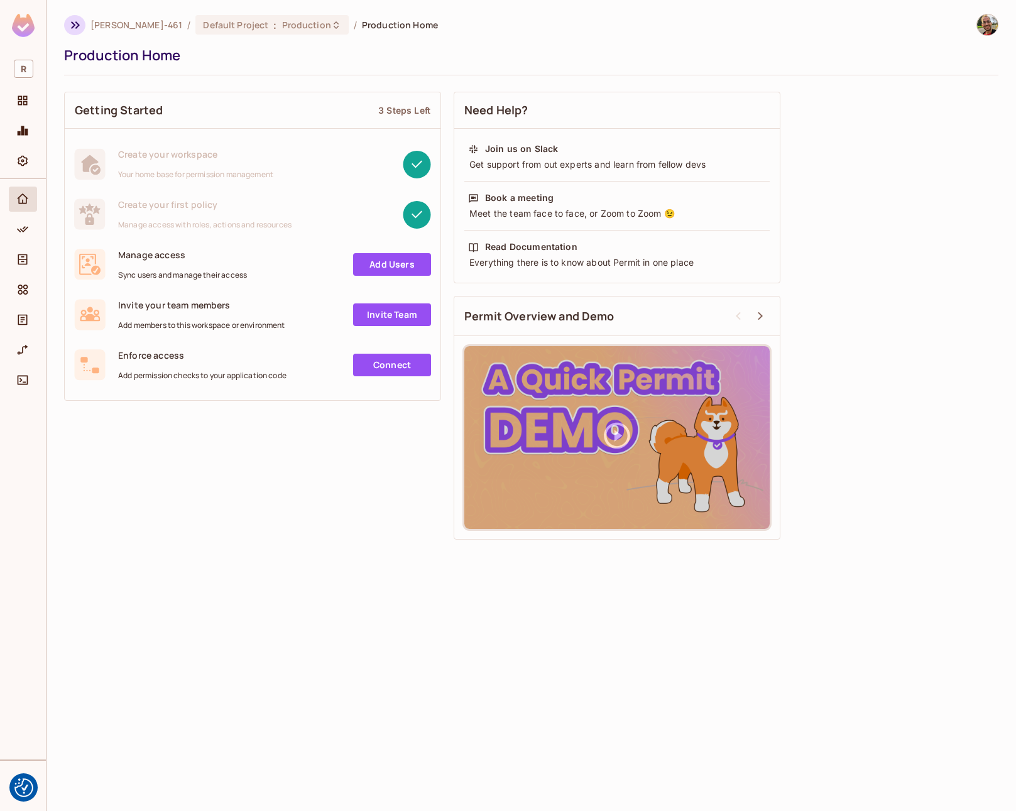
click at [80, 31] on icon "button" at bounding box center [75, 25] width 15 height 15
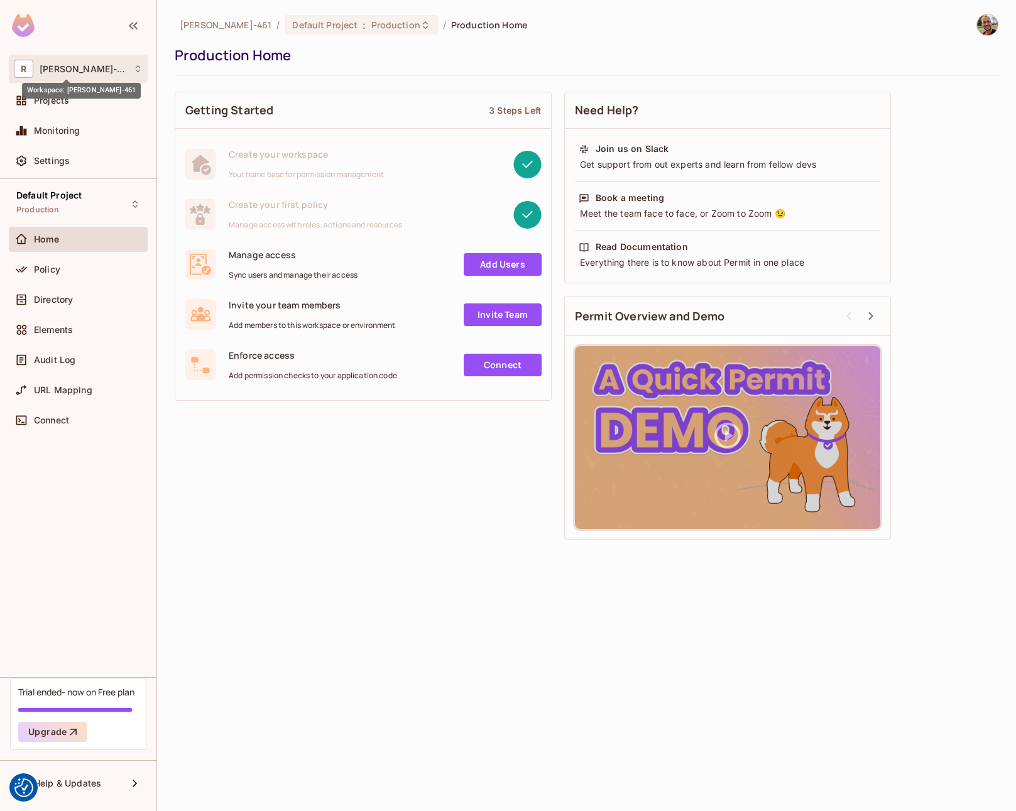
click at [89, 68] on span "Rodrigo-461" at bounding box center [83, 69] width 87 height 10
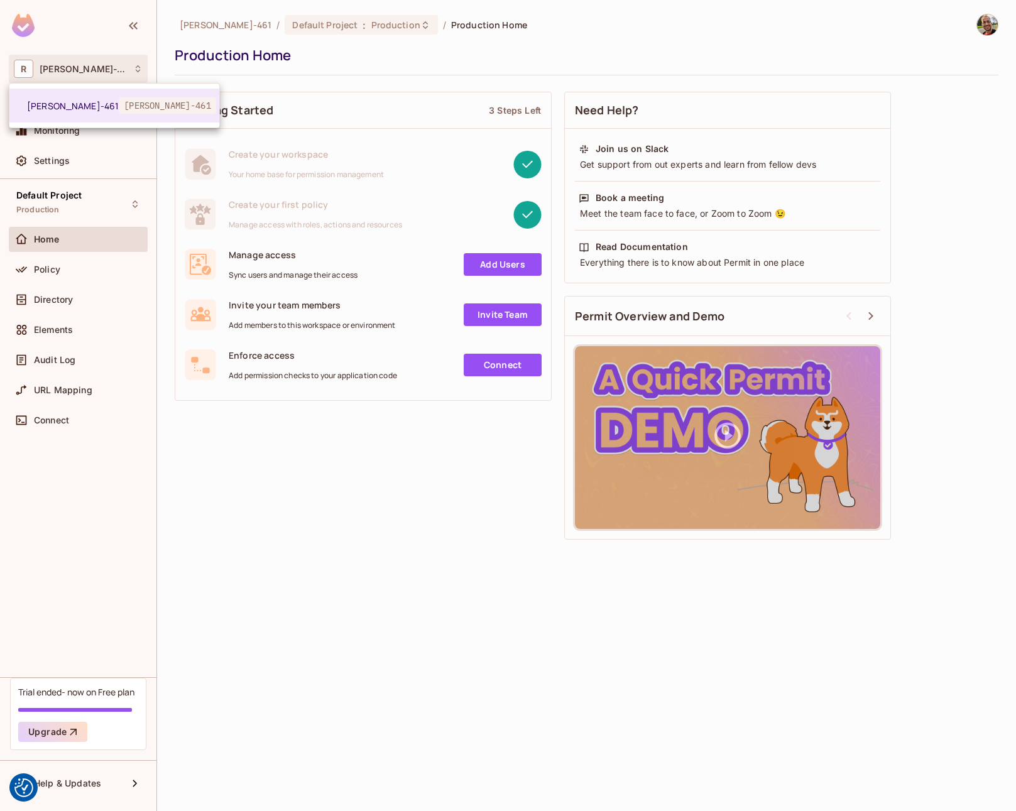
click at [109, 68] on div at bounding box center [508, 405] width 1016 height 811
click at [111, 67] on div "R Rodrigo-461" at bounding box center [78, 69] width 129 height 18
click at [297, 537] on div at bounding box center [508, 405] width 1016 height 811
